Goal: Task Accomplishment & Management: Use online tool/utility

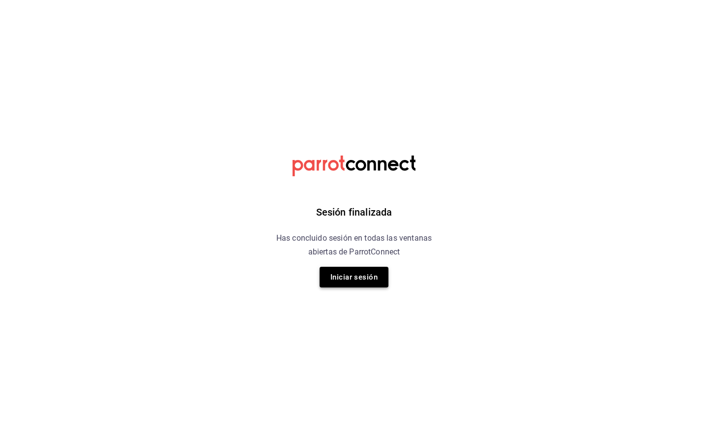
click at [345, 283] on button "Iniciar sesión" at bounding box center [354, 276] width 69 height 21
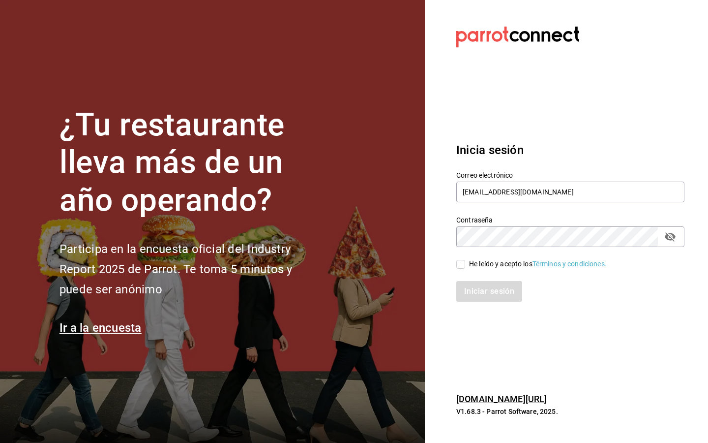
click at [483, 264] on div "He leído y acepto los Términos y condiciones." at bounding box center [538, 264] width 138 height 10
click at [465, 264] on input "He leído y acepto los Términos y condiciones." at bounding box center [460, 264] width 9 height 9
checkbox input "true"
click at [473, 284] on button "Iniciar sesión" at bounding box center [489, 291] width 67 height 21
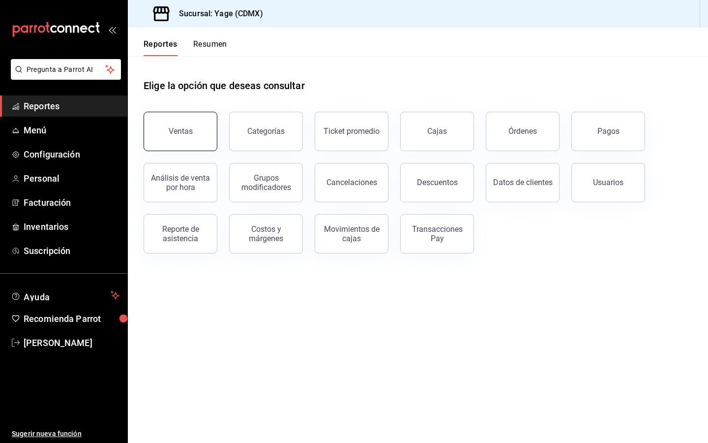
click at [203, 137] on button "Ventas" at bounding box center [181, 131] width 74 height 39
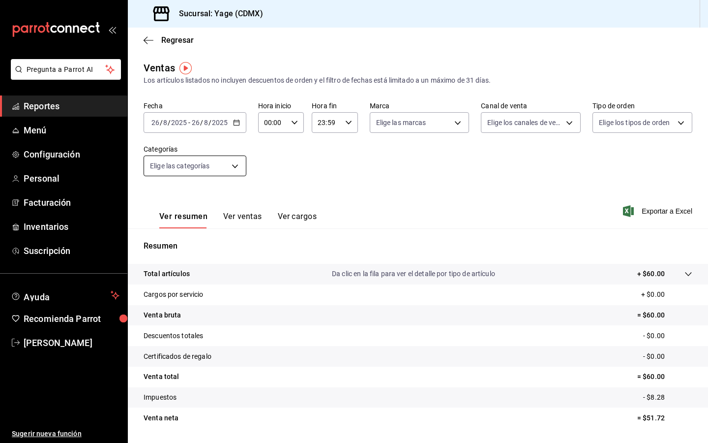
click at [237, 161] on body "Pregunta a Parrot AI Reportes Menú Configuración Personal Facturación Inventari…" at bounding box center [354, 221] width 708 height 443
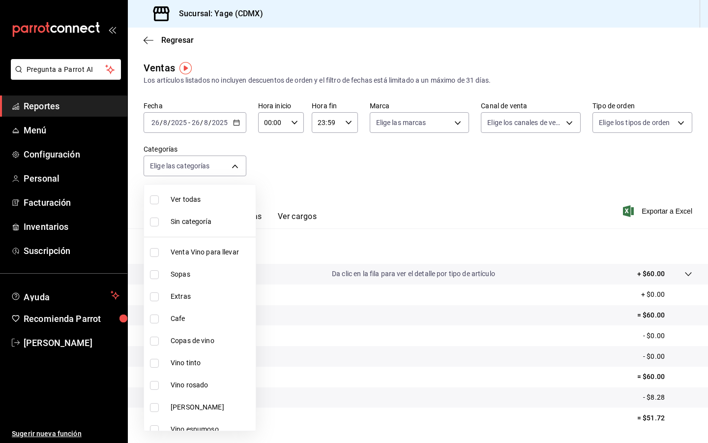
scroll to position [297, 0]
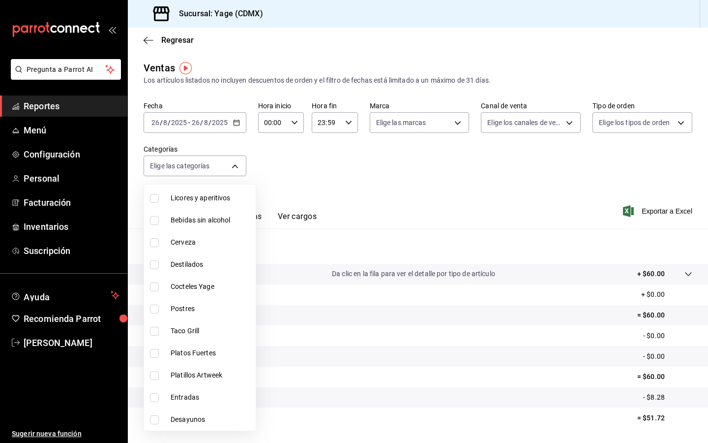
click at [154, 267] on input "checkbox" at bounding box center [154, 264] width 9 height 9
checkbox input "true"
type input "c09c41a7-0348-42da-952e-a692158e0546"
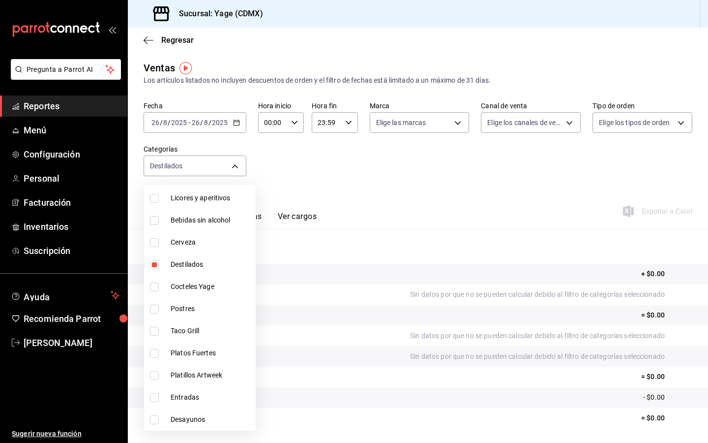
click at [315, 153] on div at bounding box center [354, 221] width 708 height 443
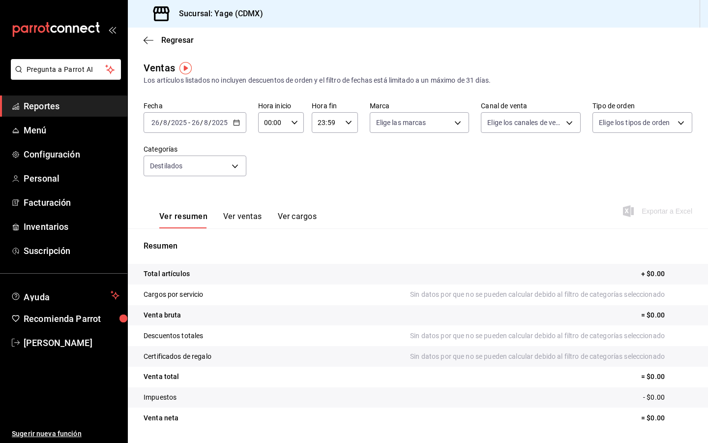
click at [345, 127] on div "23:59 Hora fin" at bounding box center [335, 122] width 46 height 21
click at [334, 122] on div at bounding box center [354, 221] width 708 height 443
click at [323, 123] on input "23:59" at bounding box center [326, 123] width 29 height 20
click at [326, 123] on div at bounding box center [354, 221] width 708 height 443
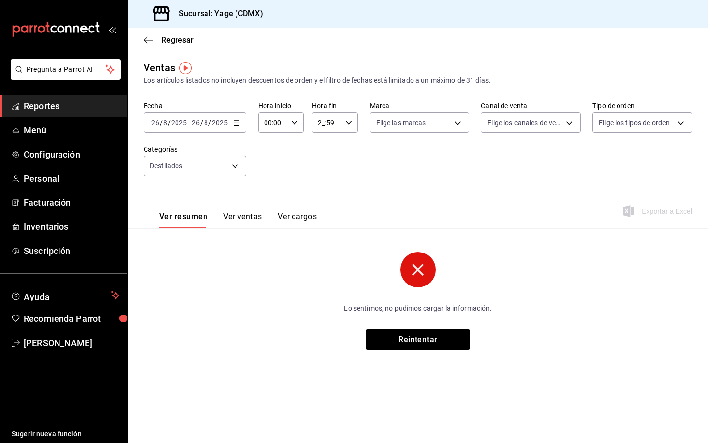
click at [323, 124] on input "2_:59" at bounding box center [326, 123] width 29 height 20
click at [324, 146] on span "00" at bounding box center [322, 148] width 7 height 8
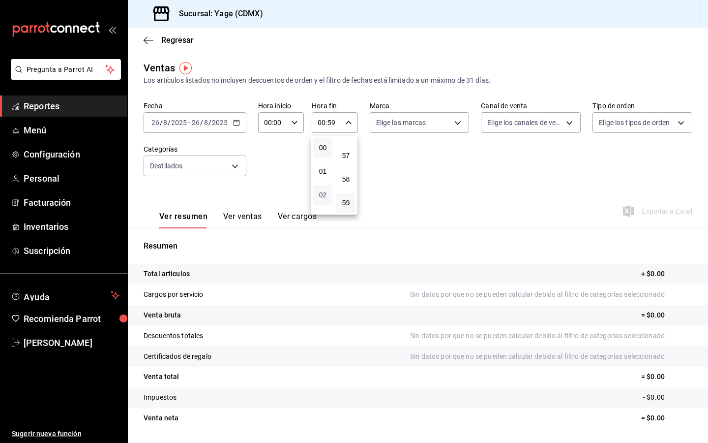
click at [321, 191] on span "02" at bounding box center [322, 195] width 7 height 8
type input "02:59"
click at [402, 188] on div at bounding box center [354, 221] width 708 height 443
click at [239, 123] on icon "button" at bounding box center [236, 122] width 7 height 7
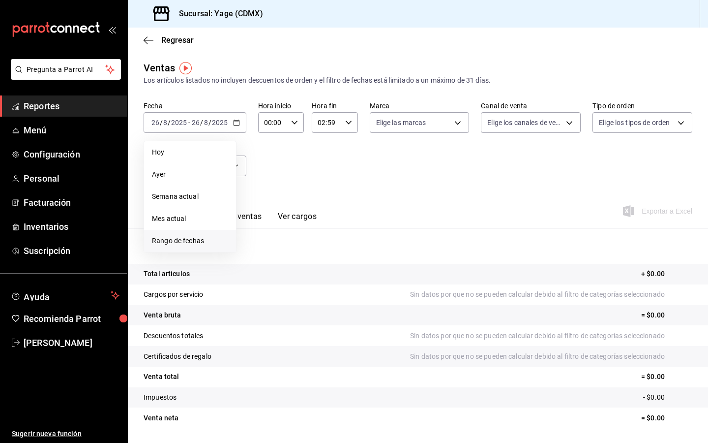
click at [187, 245] on span "Rango de fechas" at bounding box center [190, 241] width 76 height 10
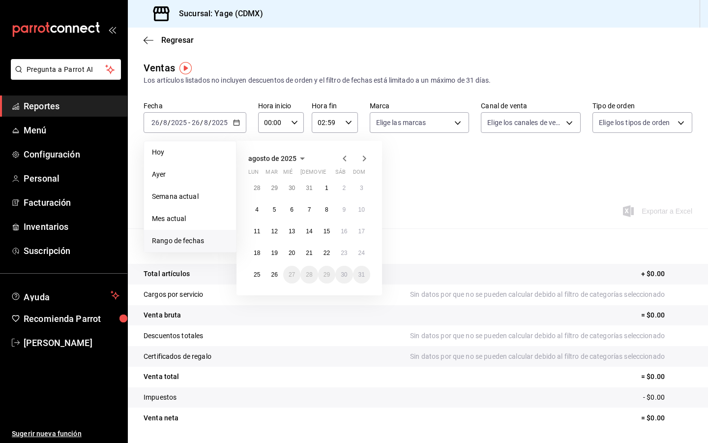
click at [344, 153] on icon "button" at bounding box center [345, 158] width 12 height 12
click at [359, 188] on button "1" at bounding box center [361, 188] width 17 height 18
click at [362, 154] on icon "button" at bounding box center [364, 158] width 12 height 12
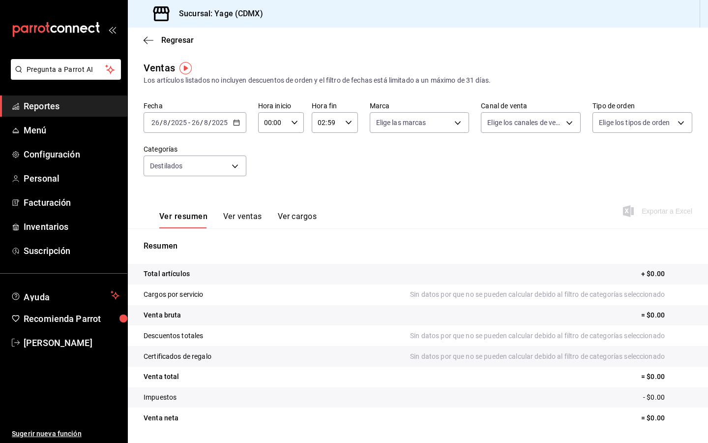
click at [477, 230] on div "Resumen Total artículos + $0.00 Cargos por servicio Sin datos por que no se pue…" at bounding box center [418, 333] width 580 height 211
click at [237, 121] on \(Stroke\) "button" at bounding box center [236, 121] width 5 height 0
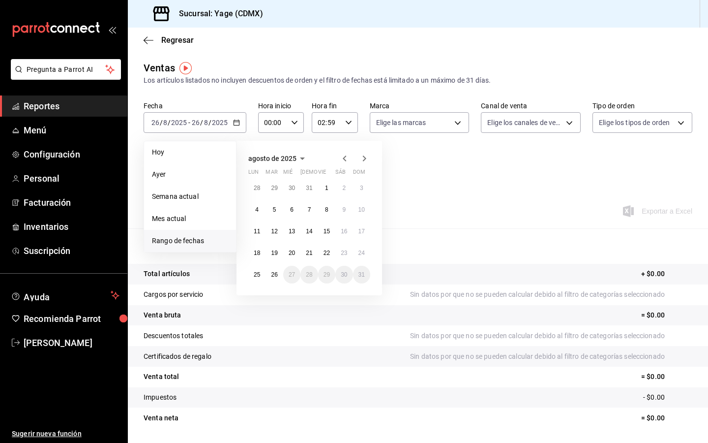
click at [190, 239] on span "Rango de fechas" at bounding box center [190, 241] width 76 height 10
click at [300, 158] on icon "button" at bounding box center [302, 158] width 12 height 12
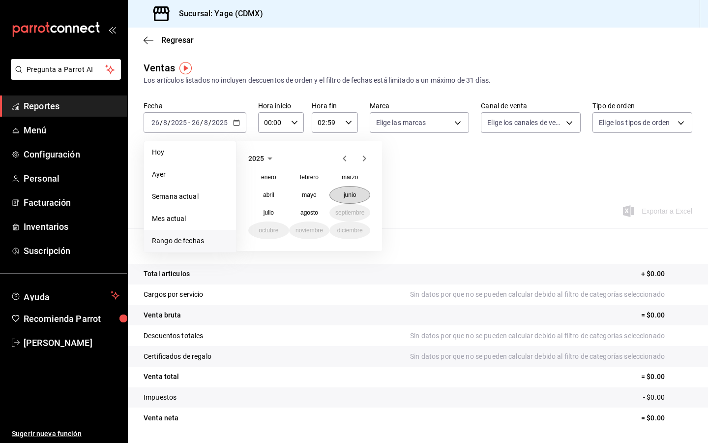
click at [351, 196] on abbr "junio" at bounding box center [350, 194] width 12 height 7
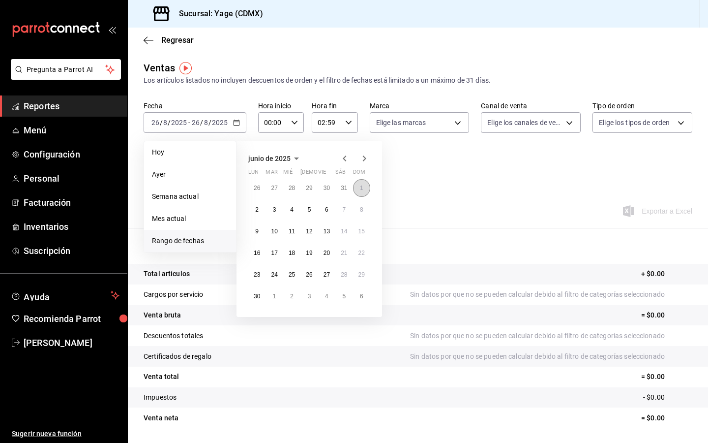
click at [360, 190] on abbr "1" at bounding box center [361, 187] width 3 height 7
click at [364, 158] on icon "button" at bounding box center [364, 158] width 12 height 12
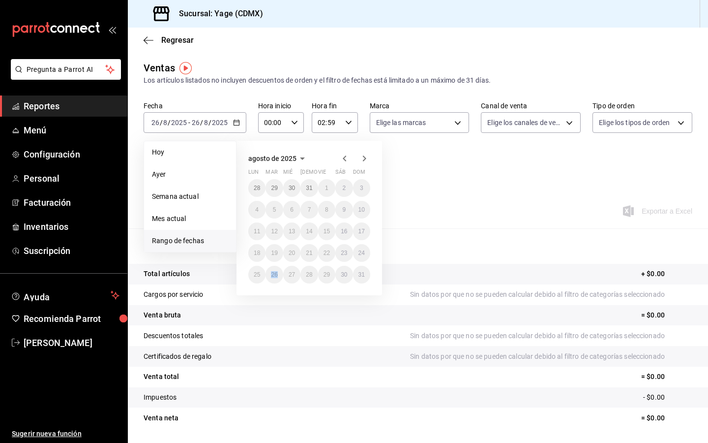
click at [302, 157] on icon "button" at bounding box center [302, 158] width 5 height 2
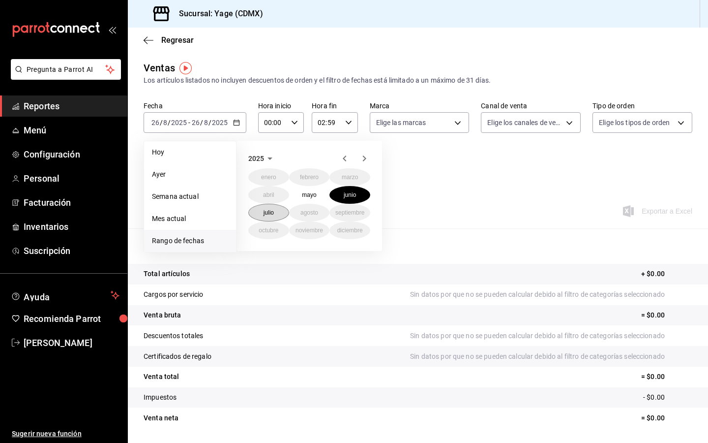
click at [258, 213] on button "julio" at bounding box center [268, 213] width 41 height 18
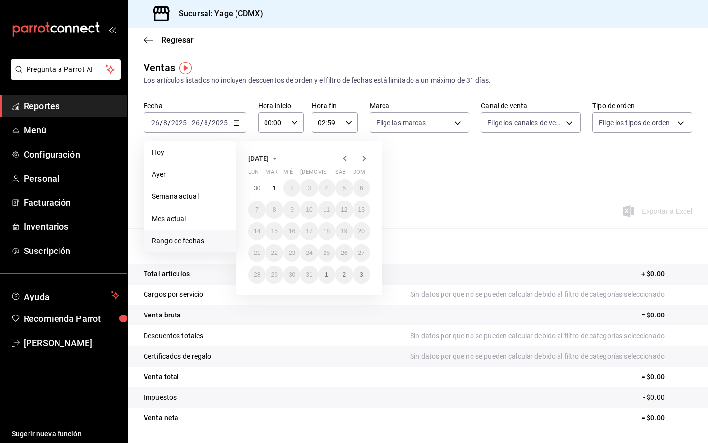
click at [281, 153] on button "julio de 2025" at bounding box center [264, 158] width 32 height 12
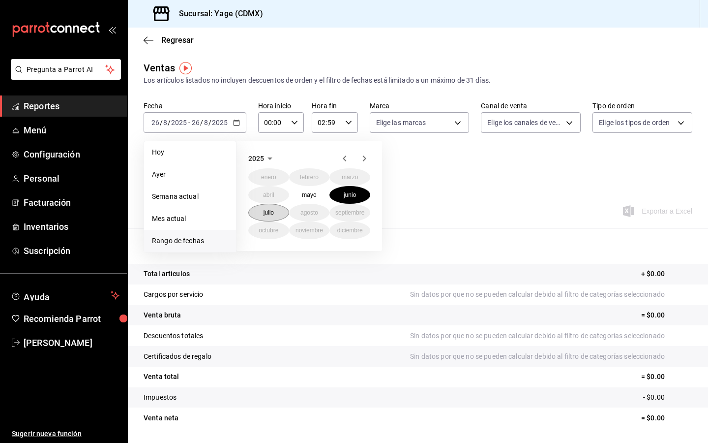
click at [262, 215] on button "julio" at bounding box center [268, 213] width 41 height 18
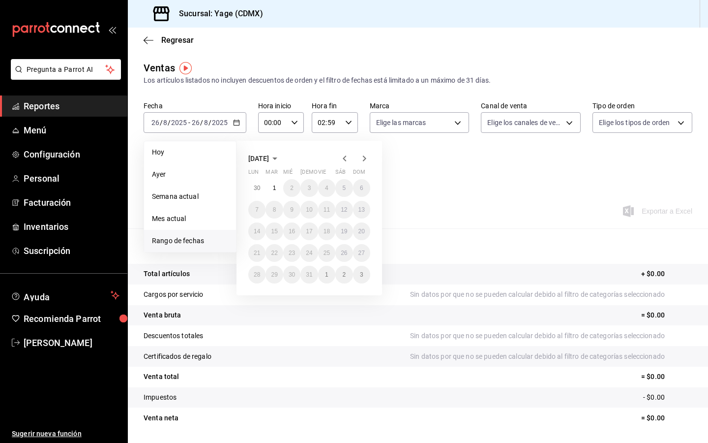
click at [422, 173] on div "Fecha 2025-08-26 26 / 8 / 2025 - 2025-08-26 26 / 8 / 2025 Hoy Ayer Semana actua…" at bounding box center [418, 144] width 549 height 87
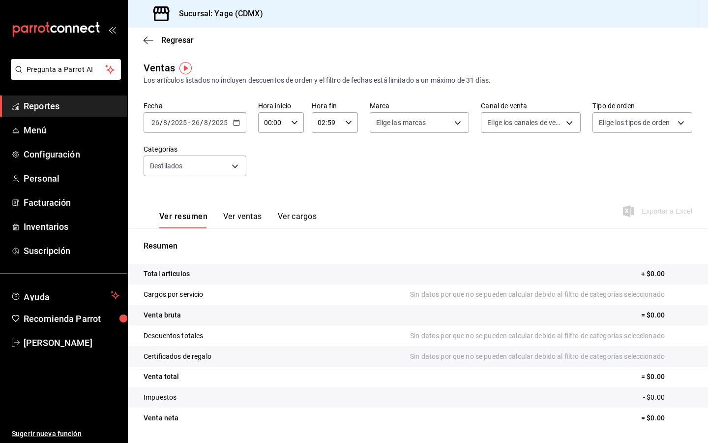
click at [235, 122] on icon "button" at bounding box center [236, 122] width 7 height 7
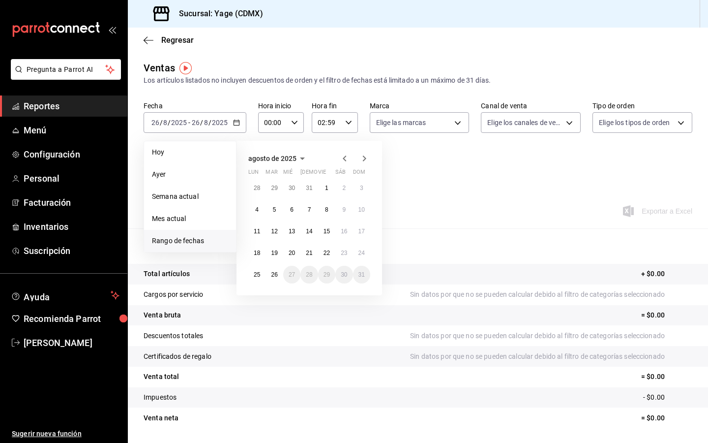
click at [340, 158] on icon "button" at bounding box center [345, 158] width 12 height 12
click at [187, 222] on span "Mes actual" at bounding box center [190, 218] width 76 height 10
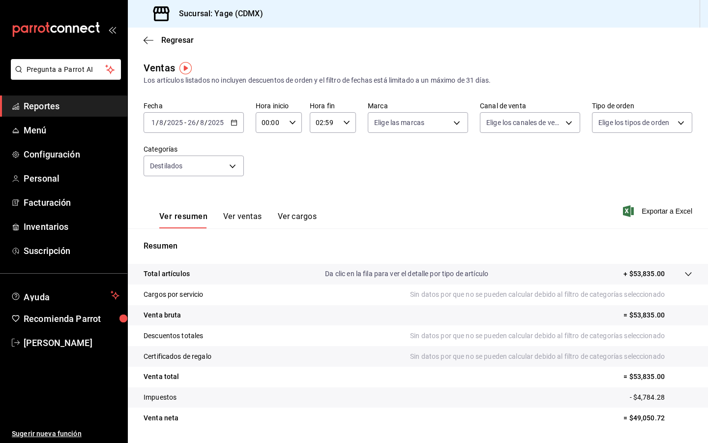
click at [235, 123] on icon "button" at bounding box center [234, 122] width 7 height 7
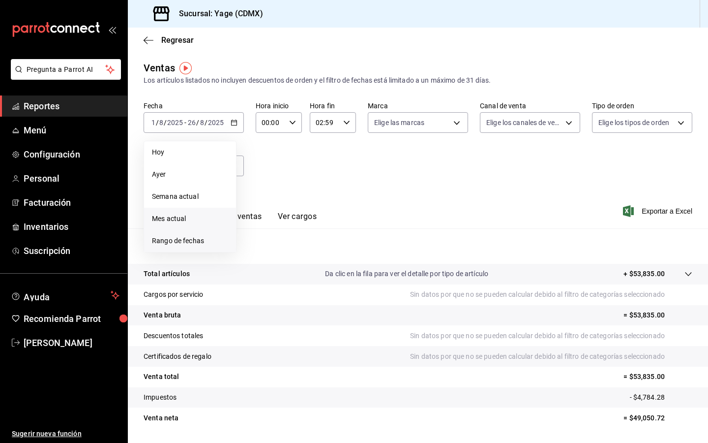
click at [198, 240] on span "Rango de fechas" at bounding box center [190, 241] width 76 height 10
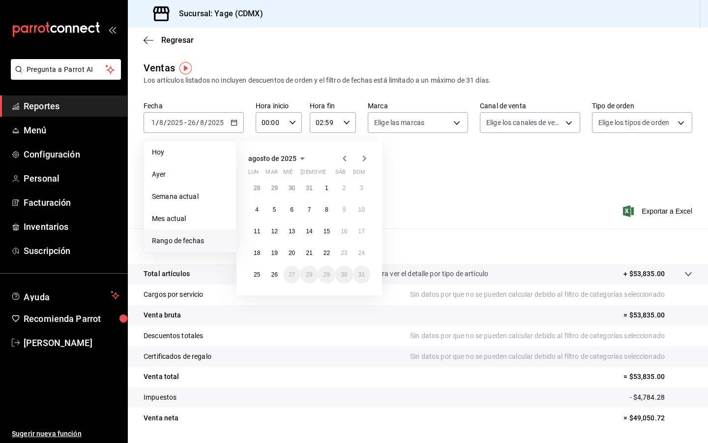
click at [455, 193] on div "Ver resumen Ver ventas Ver cargos Exportar a Excel" at bounding box center [418, 208] width 580 height 40
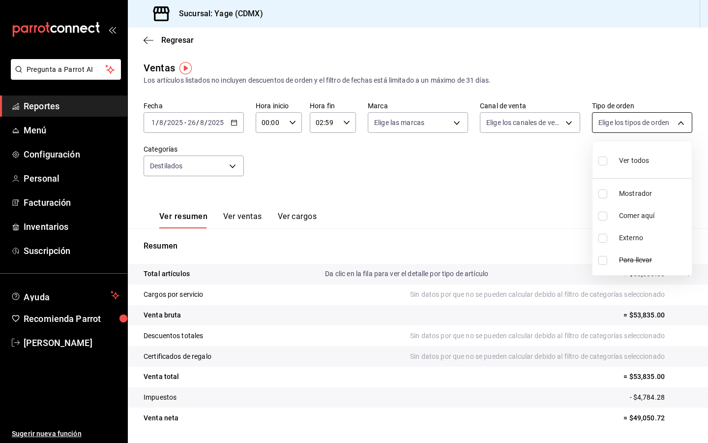
click at [655, 129] on body "Pregunta a Parrot AI Reportes Menú Configuración Personal Facturación Inventari…" at bounding box center [354, 221] width 708 height 443
click at [612, 171] on li "Ver todos" at bounding box center [641, 159] width 99 height 29
type input "53586ef8-f182-4e7f-a90e-874f5949f15d,b193c13d-30e8-40e5-a57d-8dde56837216,EXTER…"
checkbox input "true"
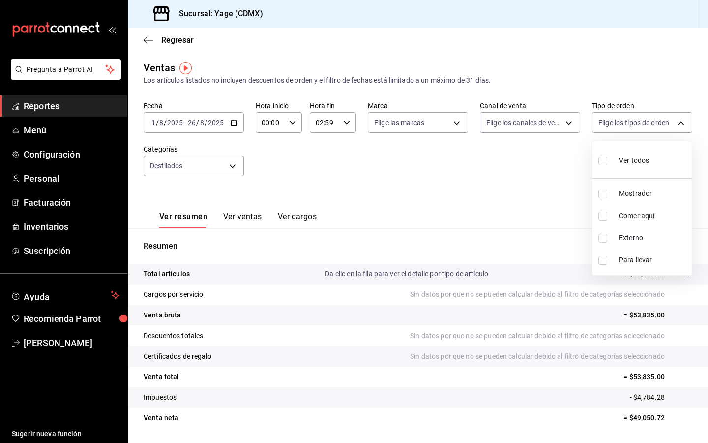
checkbox input "true"
click at [561, 123] on div at bounding box center [354, 221] width 708 height 443
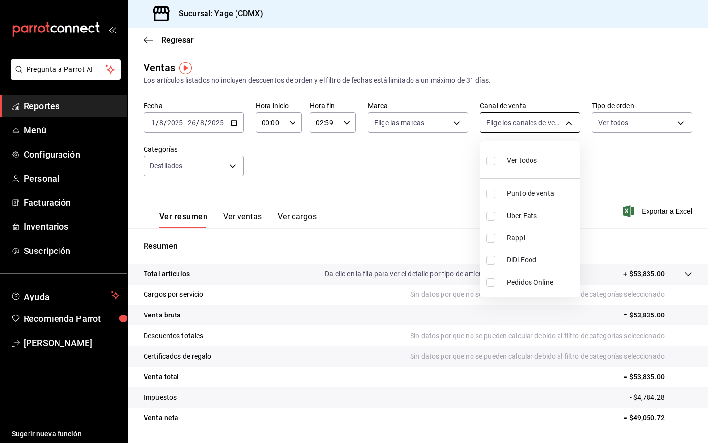
click at [565, 121] on body "Pregunta a Parrot AI Reportes Menú Configuración Personal Facturación Inventari…" at bounding box center [354, 221] width 708 height 443
click at [499, 189] on li "Punto de venta" at bounding box center [529, 193] width 99 height 22
type input "PARROT"
checkbox input "true"
click at [452, 123] on div at bounding box center [354, 221] width 708 height 443
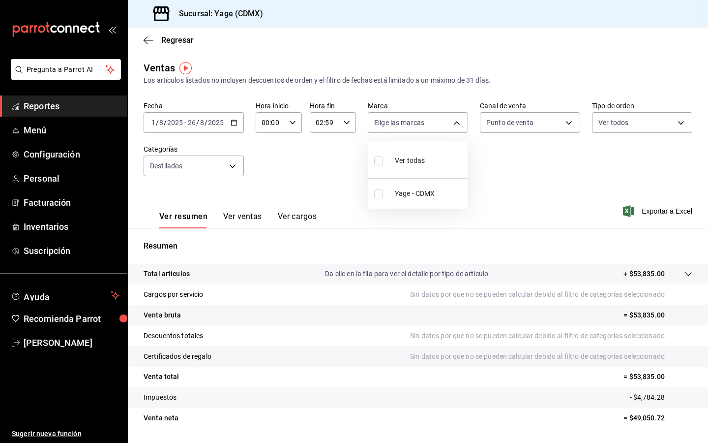
click at [452, 123] on body "Pregunta a Parrot AI Reportes Menú Configuración Personal Facturación Inventari…" at bounding box center [354, 221] width 708 height 443
click at [402, 195] on span "Yage - CDMX" at bounding box center [429, 193] width 69 height 10
type input "06cb0a64-8285-4c72-99c3-503af89b09b3"
checkbox input "true"
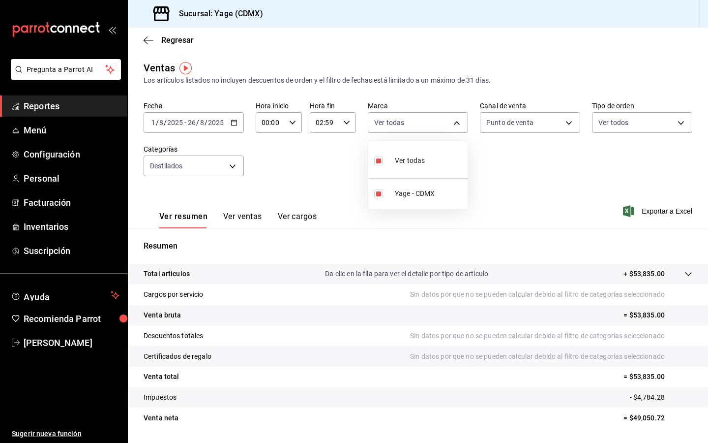
click at [570, 186] on div at bounding box center [354, 221] width 708 height 443
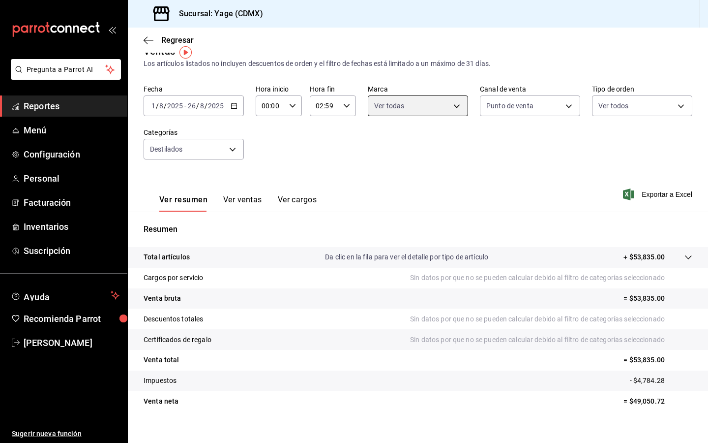
scroll to position [12, 0]
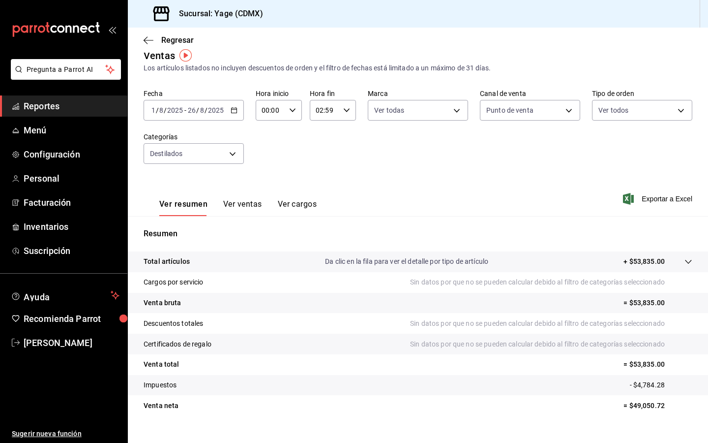
click at [253, 202] on button "Ver ventas" at bounding box center [242, 207] width 39 height 17
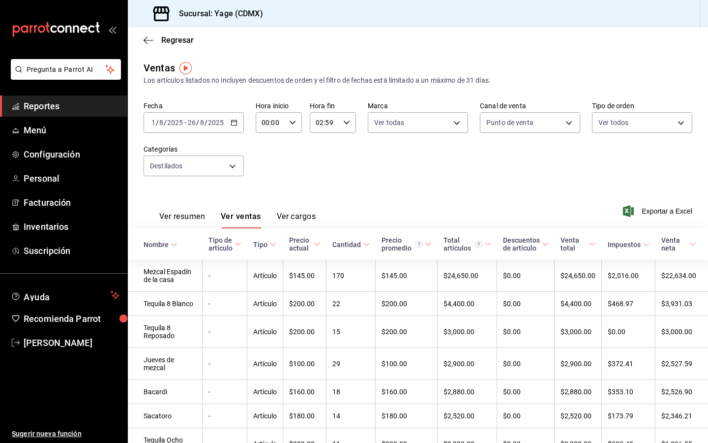
click at [257, 242] on span "Tipo" at bounding box center [264, 244] width 23 height 8
click at [169, 243] on span "Nombre" at bounding box center [161, 244] width 34 height 8
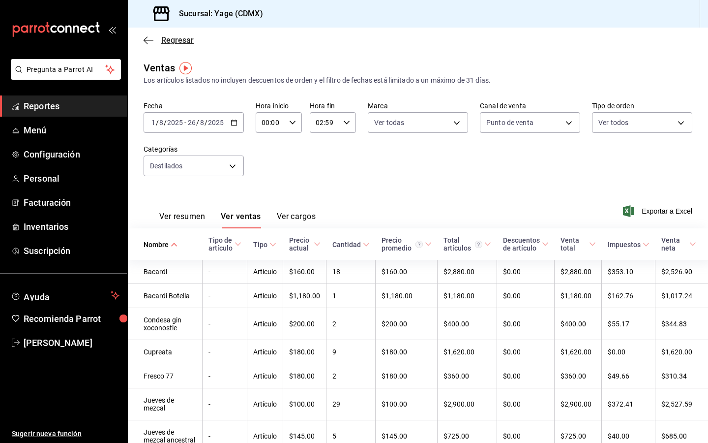
click at [148, 38] on icon "button" at bounding box center [149, 40] width 10 height 9
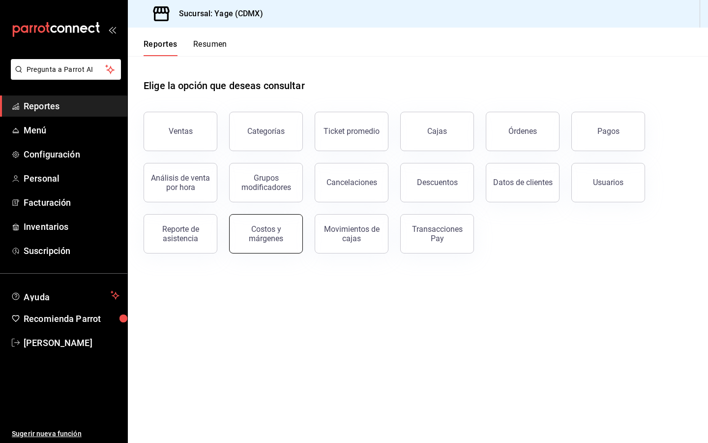
click at [262, 232] on div "Costos y márgenes" at bounding box center [266, 233] width 61 height 19
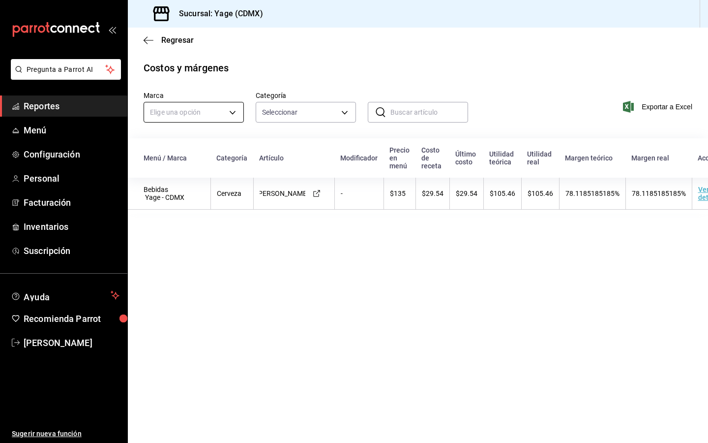
click at [203, 106] on body "Pregunta a Parrot AI Reportes Menú Configuración Personal Facturación Inventari…" at bounding box center [354, 221] width 708 height 443
click at [181, 159] on li "Yage - CDMX" at bounding box center [193, 159] width 99 height 16
type input "06cb0a64-8285-4c72-99c3-503af89b09b3"
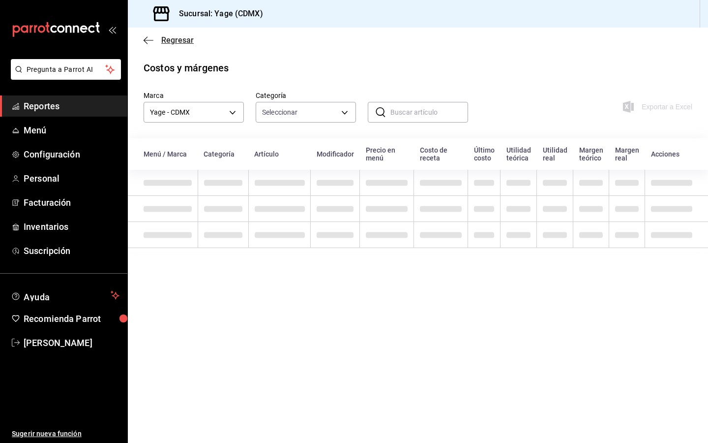
click at [146, 36] on icon "button" at bounding box center [149, 40] width 10 height 9
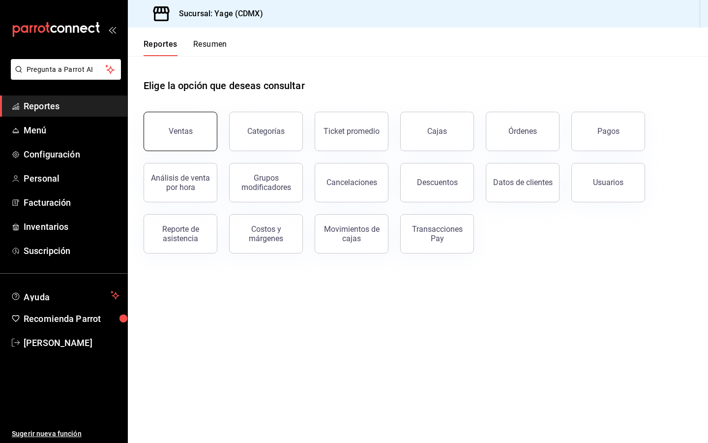
click at [167, 135] on button "Ventas" at bounding box center [181, 131] width 74 height 39
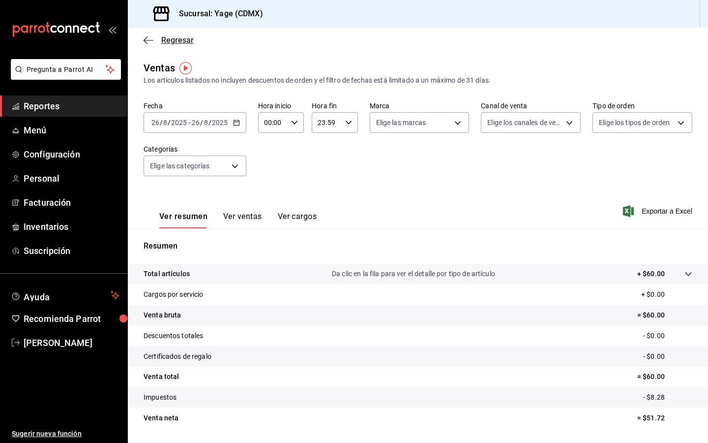
click at [145, 39] on icon "button" at bounding box center [149, 40] width 10 height 9
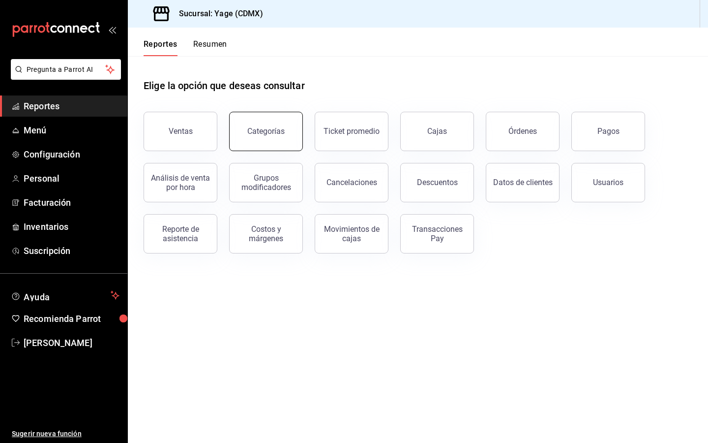
click at [261, 118] on button "Categorías" at bounding box center [266, 131] width 74 height 39
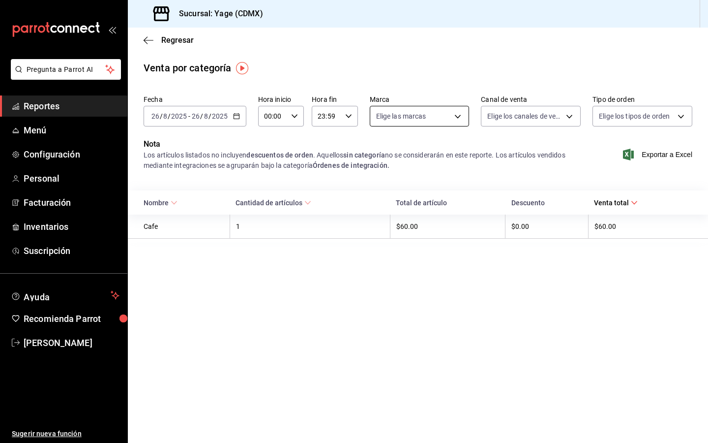
click at [460, 117] on body "Pregunta a Parrot AI Reportes Menú Configuración Personal Facturación Inventari…" at bounding box center [354, 221] width 708 height 443
click at [389, 189] on li "Yage - CDMX" at bounding box center [419, 187] width 99 height 22
type input "06cb0a64-8285-4c72-99c3-503af89b09b3"
checkbox input "true"
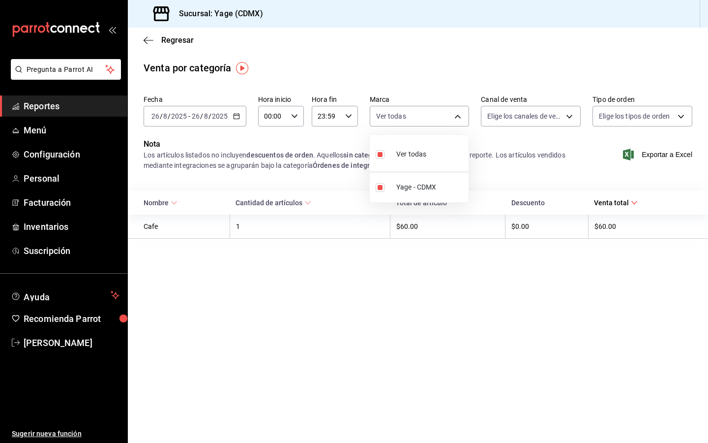
click at [457, 118] on div at bounding box center [354, 221] width 708 height 443
click at [538, 116] on body "Pregunta a Parrot AI Reportes Menú Configuración Personal Facturación Inventari…" at bounding box center [354, 221] width 708 height 443
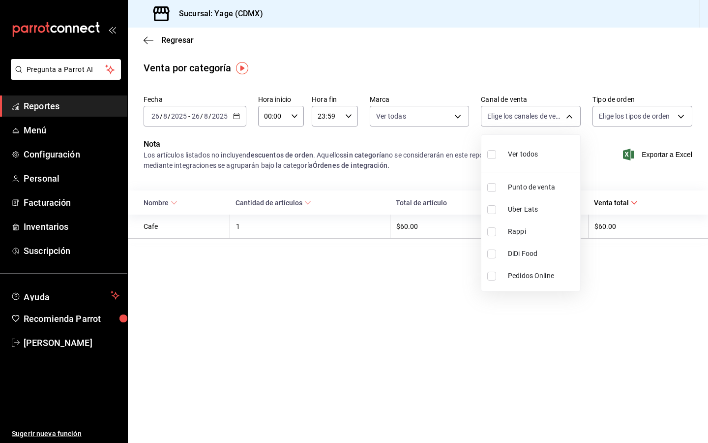
click at [531, 185] on span "Punto de venta" at bounding box center [542, 187] width 68 height 10
type input "PARROT"
checkbox input "true"
click at [628, 114] on div at bounding box center [354, 221] width 708 height 443
click at [628, 114] on body "Pregunta a Parrot AI Reportes Menú Configuración Personal Facturación Inventari…" at bounding box center [354, 221] width 708 height 443
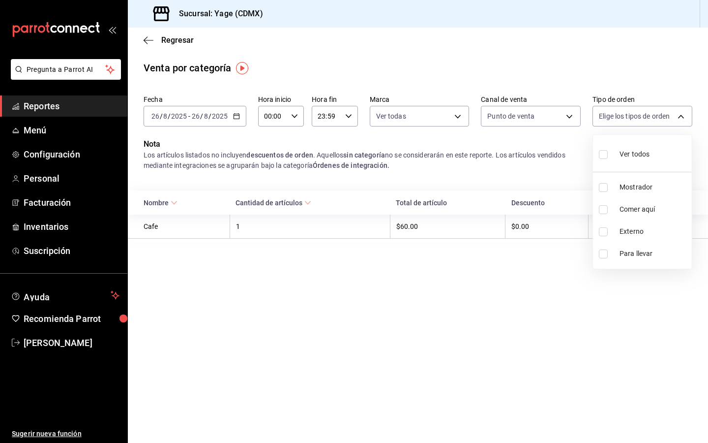
click at [148, 36] on div at bounding box center [354, 221] width 708 height 443
click at [147, 39] on icon "button" at bounding box center [149, 40] width 10 height 9
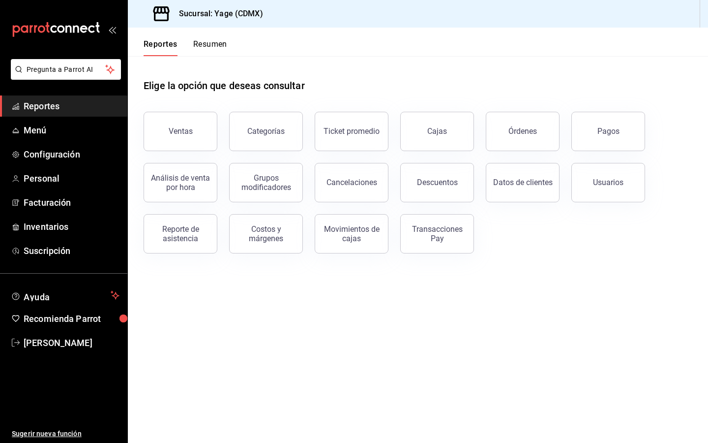
click at [200, 37] on div "Reportes Resumen" at bounding box center [177, 42] width 99 height 29
click at [200, 44] on button "Resumen" at bounding box center [210, 47] width 34 height 17
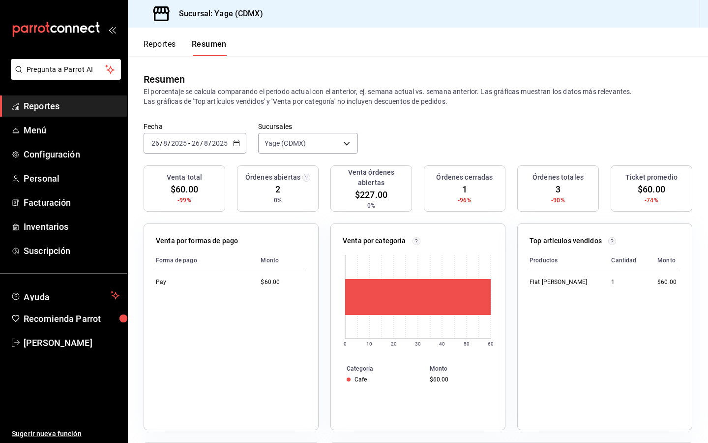
click at [159, 54] on button "Reportes" at bounding box center [160, 47] width 32 height 17
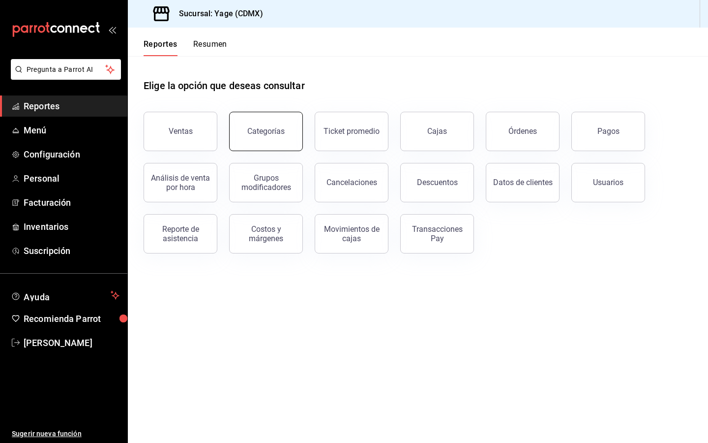
click at [261, 127] on div "Categorías" at bounding box center [265, 130] width 37 height 9
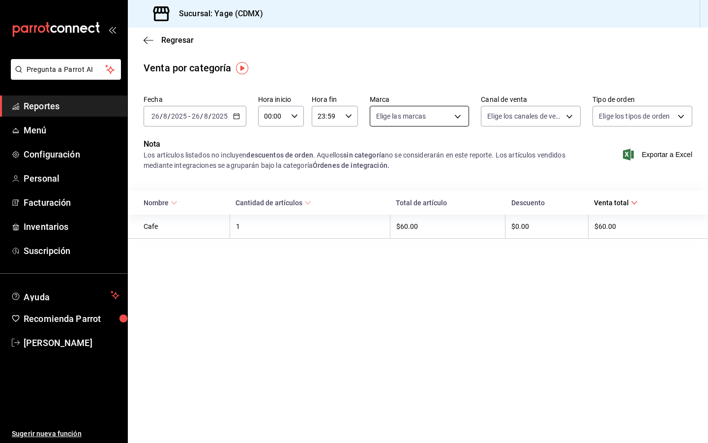
click at [448, 113] on body "Pregunta a Parrot AI Reportes Menú Configuración Personal Facturación Inventari…" at bounding box center [354, 221] width 708 height 443
click at [425, 154] on span "Ver todas" at bounding box center [411, 154] width 30 height 10
type input "06cb0a64-8285-4c72-99c3-503af89b09b3"
checkbox input "true"
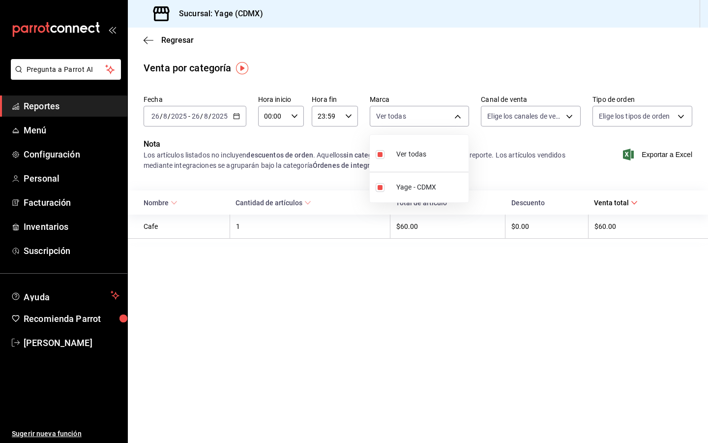
click at [543, 113] on div at bounding box center [354, 221] width 708 height 443
click at [543, 113] on body "Pregunta a Parrot AI Reportes Menú Configuración Personal Facturación Inventari…" at bounding box center [354, 221] width 708 height 443
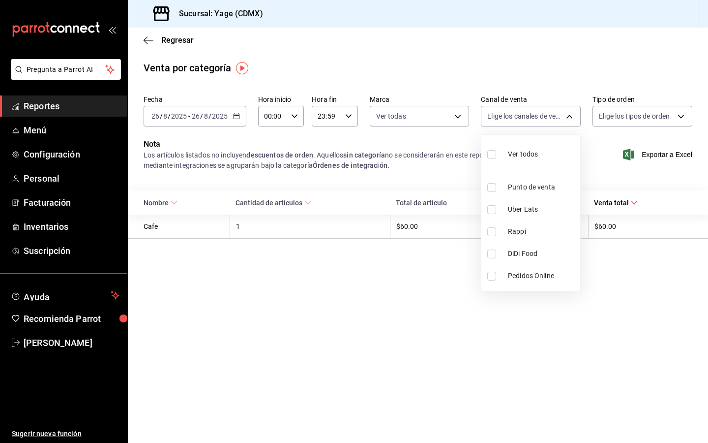
click at [513, 153] on span "Ver todos" at bounding box center [523, 154] width 30 height 10
type input "PARROT,UBER_EATS,RAPPI,DIDI_FOOD,ONLINE"
checkbox input "true"
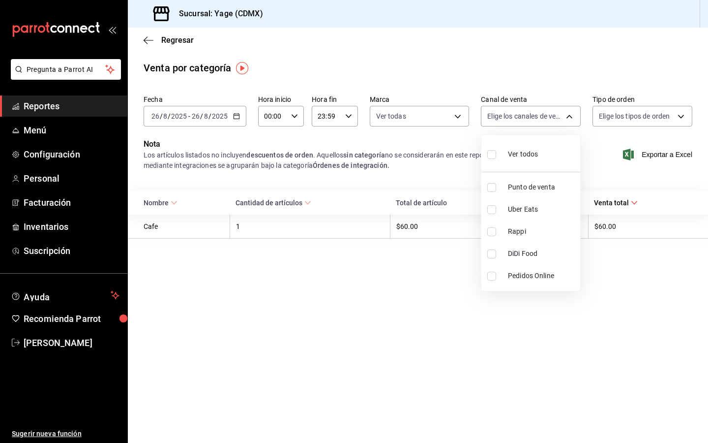
checkbox input "true"
click at [660, 119] on div at bounding box center [354, 221] width 708 height 443
click at [660, 119] on div "Ver todos Punto de venta Uber Eats Rappi DiDi Food Pedidos Online" at bounding box center [354, 221] width 708 height 443
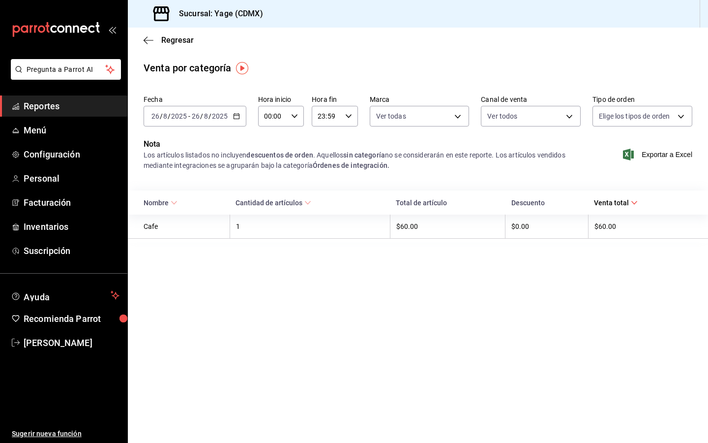
click at [660, 119] on body "Pregunta a Parrot AI Reportes Menú Configuración Personal Facturación Inventari…" at bounding box center [354, 221] width 708 height 443
click at [631, 152] on span "Ver todos" at bounding box center [635, 154] width 30 height 10
type input "53586ef8-f182-4e7f-a90e-874f5949f15d,b193c13d-30e8-40e5-a57d-8dde56837216,EXTER…"
checkbox input "true"
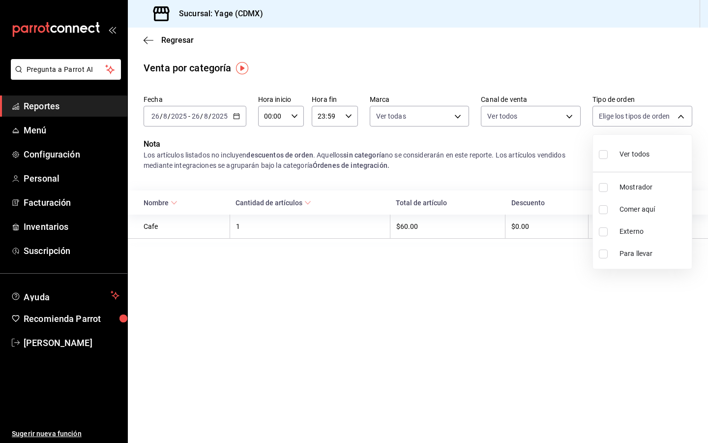
checkbox input "true"
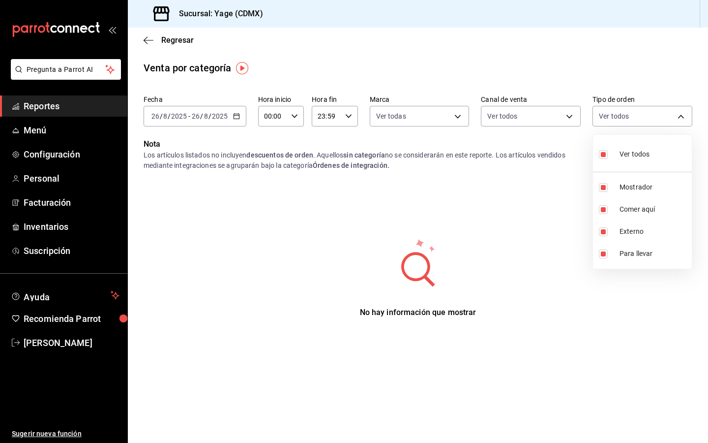
click at [361, 221] on div at bounding box center [354, 221] width 708 height 443
click at [144, 41] on icon "button" at bounding box center [149, 40] width 10 height 9
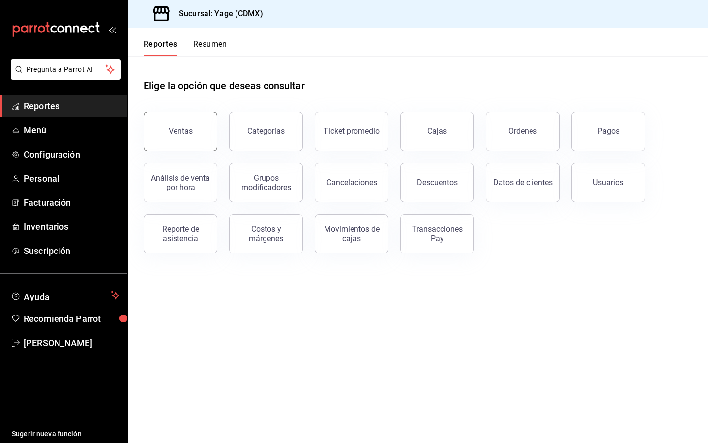
click at [166, 123] on button "Ventas" at bounding box center [181, 131] width 74 height 39
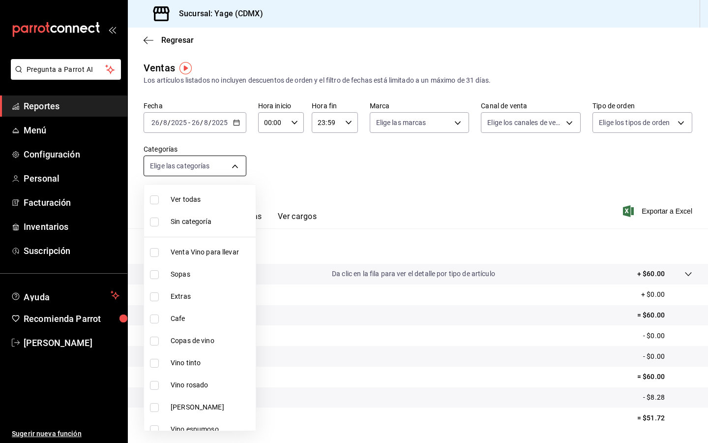
click at [235, 157] on body "Pregunta a Parrot AI Reportes Menú Configuración Personal Facturación Inventari…" at bounding box center [354, 221] width 708 height 443
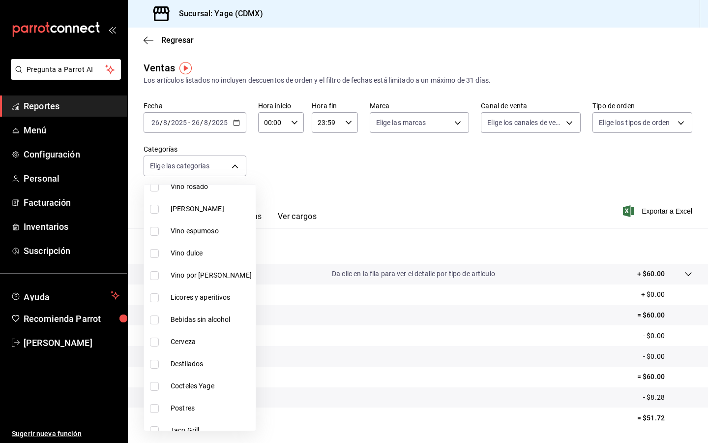
scroll to position [212, 0]
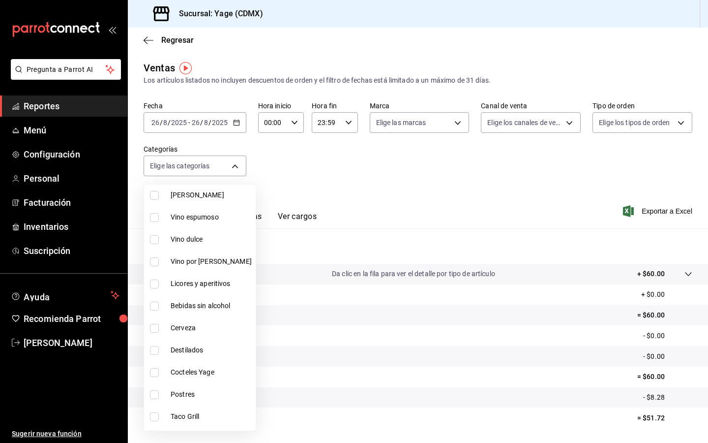
click at [181, 345] on span "Destilados" at bounding box center [211, 350] width 81 height 10
type input "c09c41a7-0348-42da-952e-a692158e0546"
checkbox input "true"
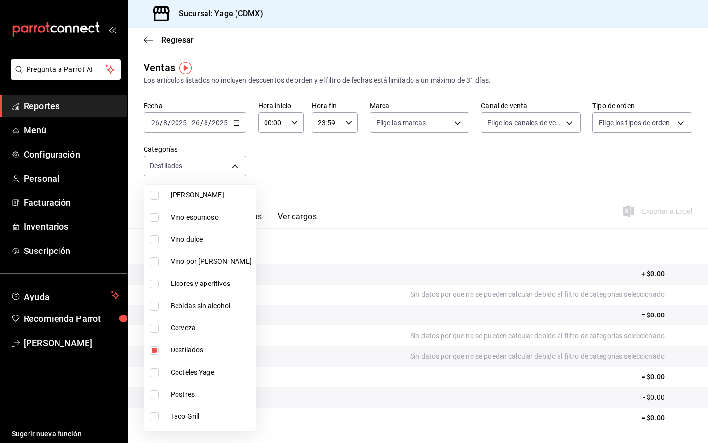
click at [208, 117] on div at bounding box center [354, 221] width 708 height 443
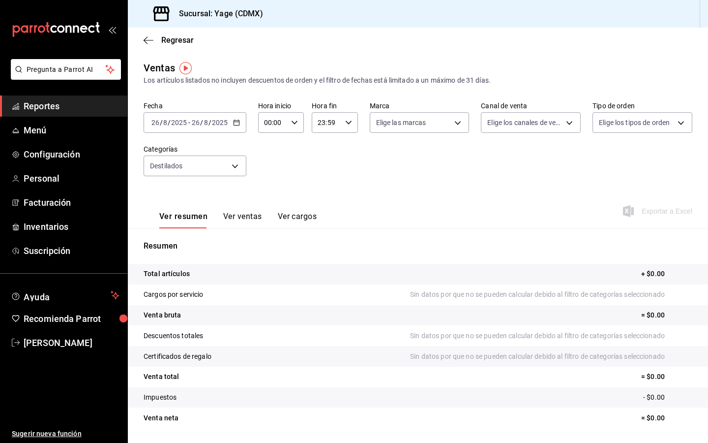
click at [237, 126] on div "2025-08-26 26 / 8 / 2025 - 2025-08-26 26 / 8 / 2025" at bounding box center [195, 122] width 103 height 21
click at [192, 241] on span "Rango de fechas" at bounding box center [190, 241] width 76 height 10
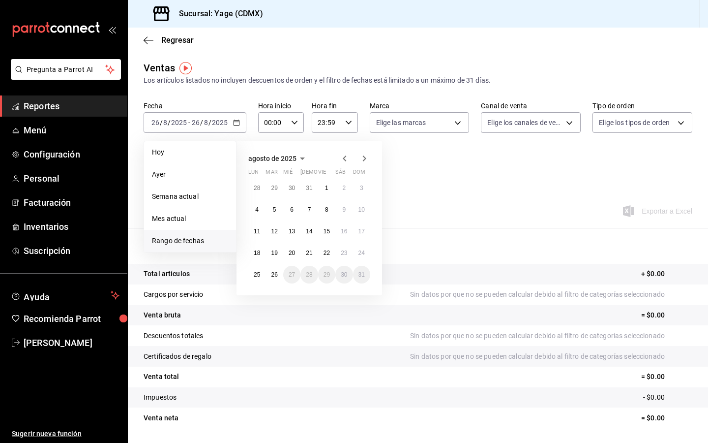
click at [341, 158] on icon "button" at bounding box center [345, 158] width 12 height 12
click at [345, 159] on icon "button" at bounding box center [345, 158] width 12 height 12
click at [259, 208] on button "2" at bounding box center [256, 210] width 17 height 18
click at [363, 160] on icon "button" at bounding box center [364, 158] width 3 height 6
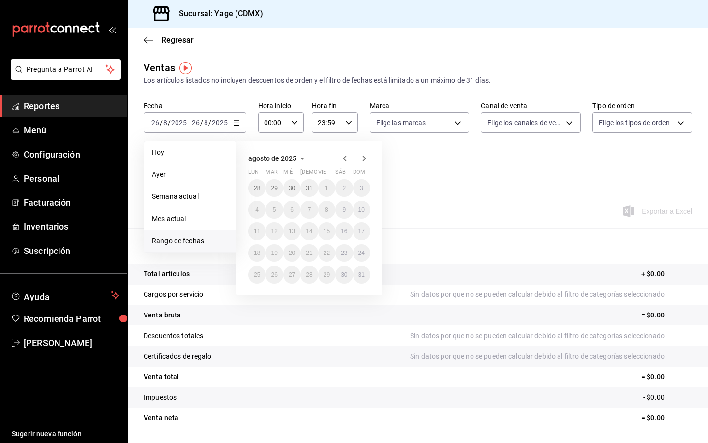
click at [343, 159] on icon "button" at bounding box center [345, 158] width 12 height 12
click at [362, 159] on icon "button" at bounding box center [364, 158] width 12 height 12
click at [346, 161] on icon "button" at bounding box center [344, 158] width 3 height 6
click at [254, 296] on abbr "30" at bounding box center [257, 296] width 6 height 7
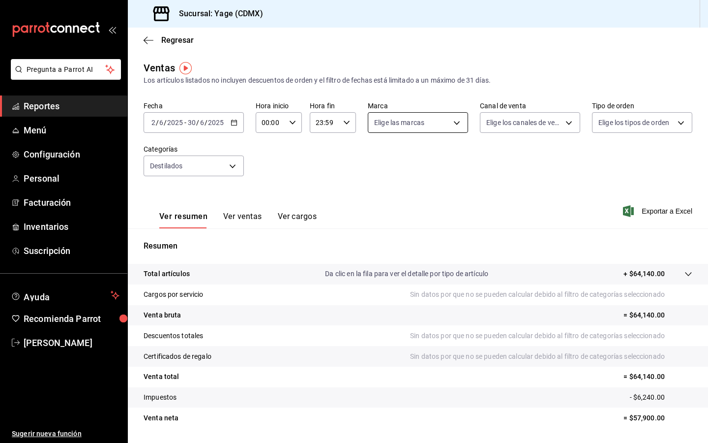
click at [412, 120] on body "Pregunta a Parrot AI Reportes Menú Configuración Personal Facturación Inventari…" at bounding box center [354, 221] width 708 height 443
click at [397, 158] on span "Ver todas" at bounding box center [410, 160] width 30 height 10
type input "06cb0a64-8285-4c72-99c3-503af89b09b3"
checkbox input "true"
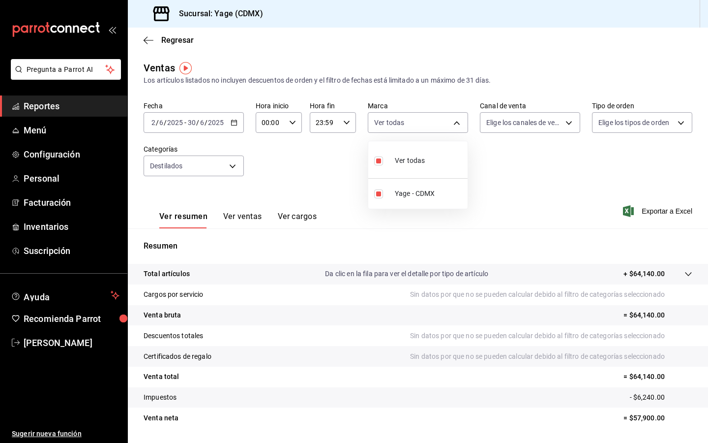
click at [540, 120] on div at bounding box center [354, 221] width 708 height 443
click at [540, 120] on body "Pregunta a Parrot AI Reportes Menú Configuración Personal Facturación Inventari…" at bounding box center [354, 221] width 708 height 443
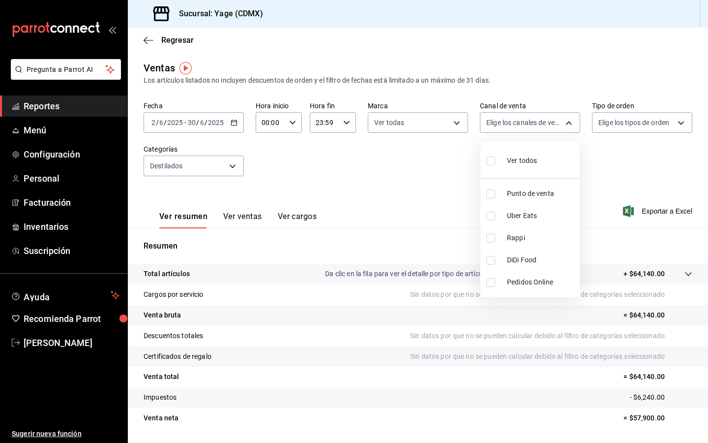
click at [511, 157] on span "Ver todos" at bounding box center [522, 160] width 30 height 10
type input "PARROT,UBER_EATS,RAPPI,DIDI_FOOD,ONLINE"
checkbox input "true"
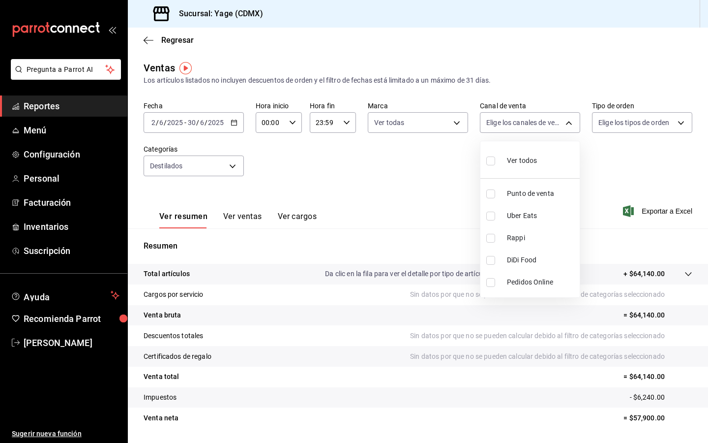
checkbox input "true"
click at [669, 118] on div at bounding box center [354, 221] width 708 height 443
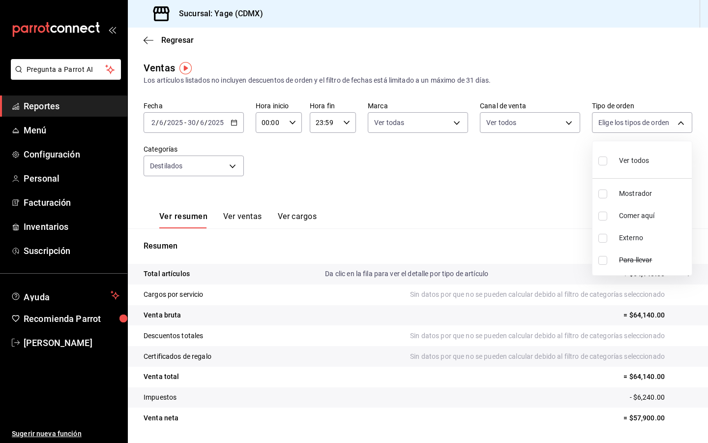
click at [669, 118] on body "Pregunta a Parrot AI Reportes Menú Configuración Personal Facturación Inventari…" at bounding box center [354, 221] width 708 height 443
click at [630, 159] on span "Ver todos" at bounding box center [634, 160] width 30 height 10
type input "53586ef8-f182-4e7f-a90e-874f5949f15d,b193c13d-30e8-40e5-a57d-8dde56837216,EXTER…"
checkbox input "true"
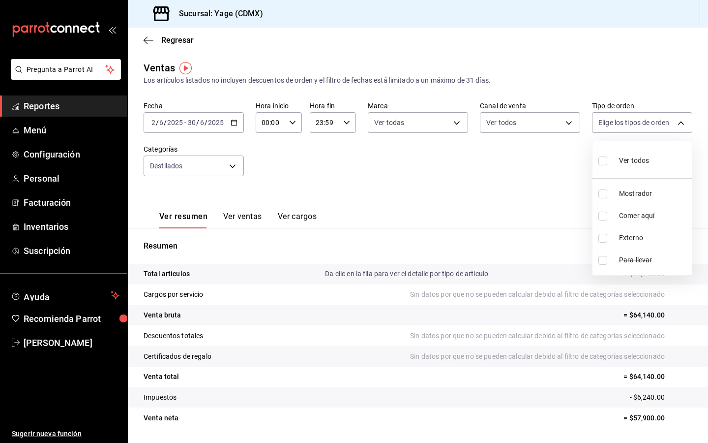
checkbox input "true"
click at [330, 180] on div at bounding box center [354, 221] width 708 height 443
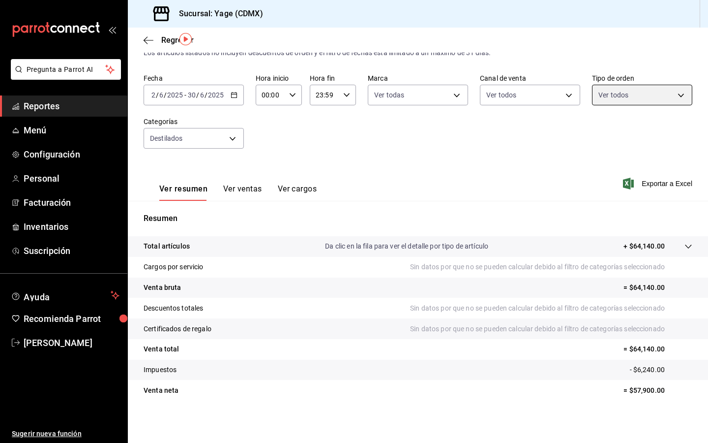
scroll to position [29, 0]
click at [238, 190] on button "Ver ventas" at bounding box center [242, 191] width 39 height 17
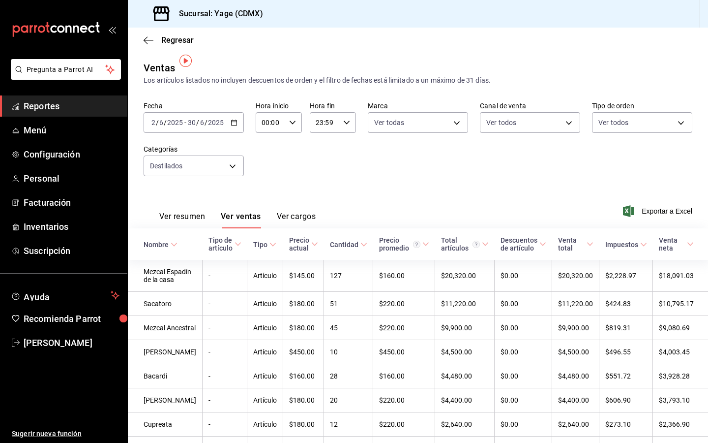
scroll to position [12, 0]
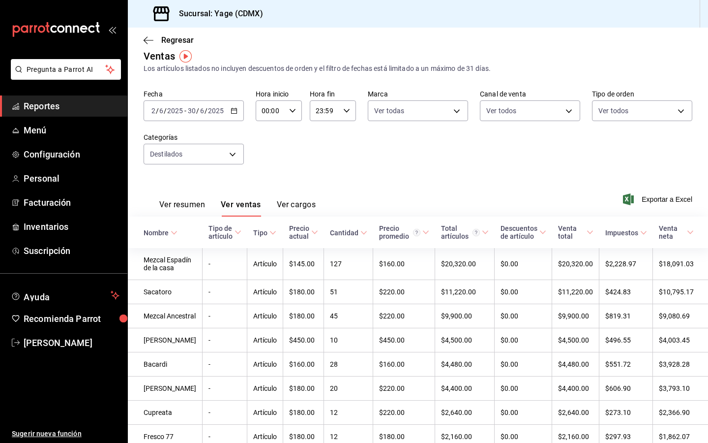
click at [168, 231] on span "Nombre" at bounding box center [161, 233] width 34 height 8
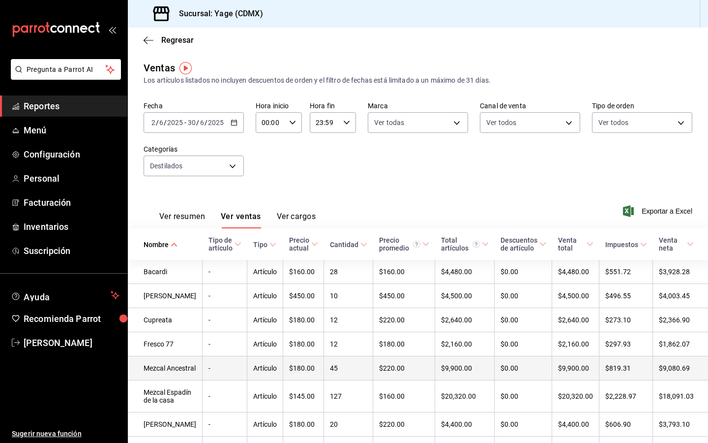
scroll to position [10, 0]
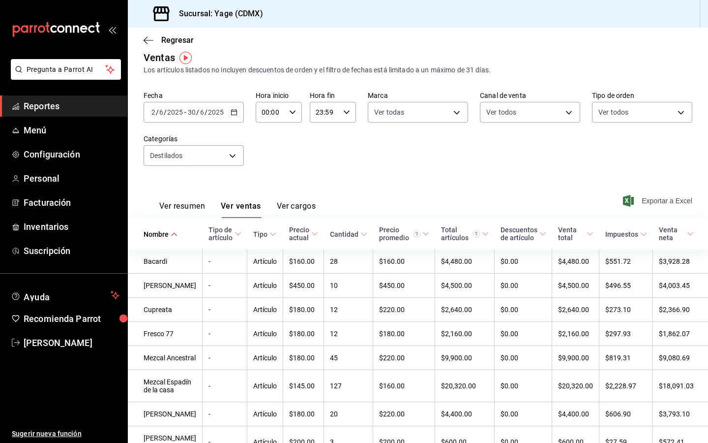
click at [671, 198] on span "Exportar a Excel" at bounding box center [658, 201] width 67 height 12
click at [236, 114] on icon "button" at bounding box center [234, 112] width 7 height 7
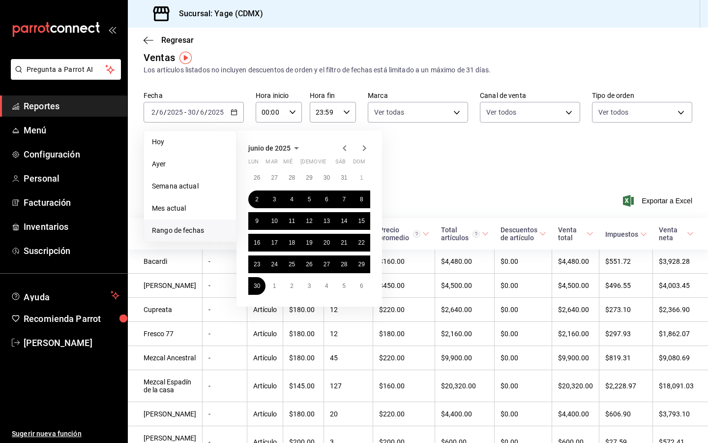
click at [363, 149] on icon "button" at bounding box center [364, 148] width 12 height 12
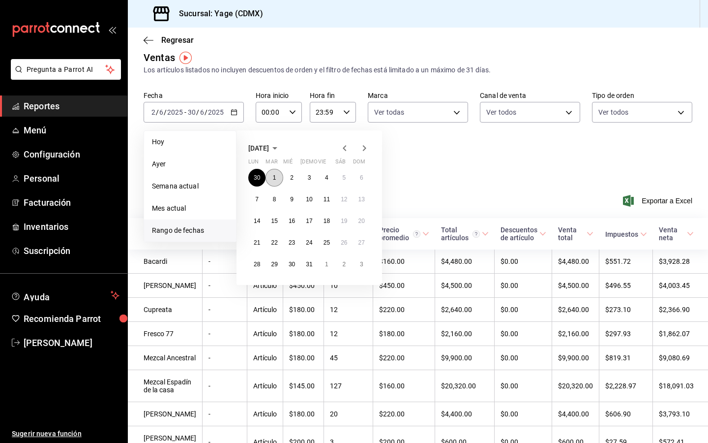
click at [275, 174] on abbr "1" at bounding box center [274, 177] width 3 height 7
click at [310, 261] on abbr "31" at bounding box center [309, 264] width 6 height 7
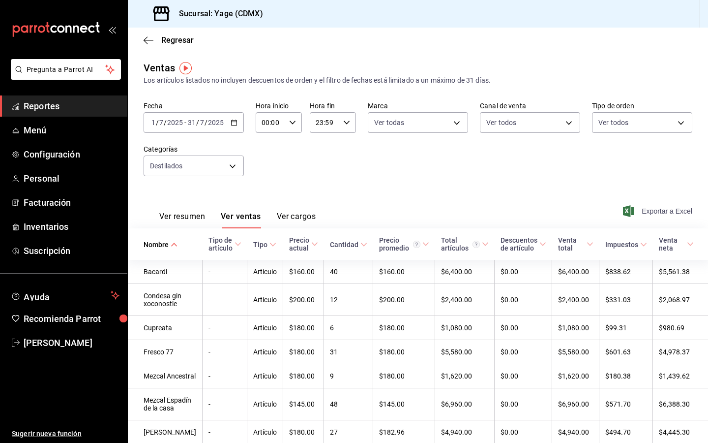
click at [658, 211] on span "Exportar a Excel" at bounding box center [658, 211] width 67 height 12
click at [234, 122] on icon "button" at bounding box center [234, 122] width 7 height 7
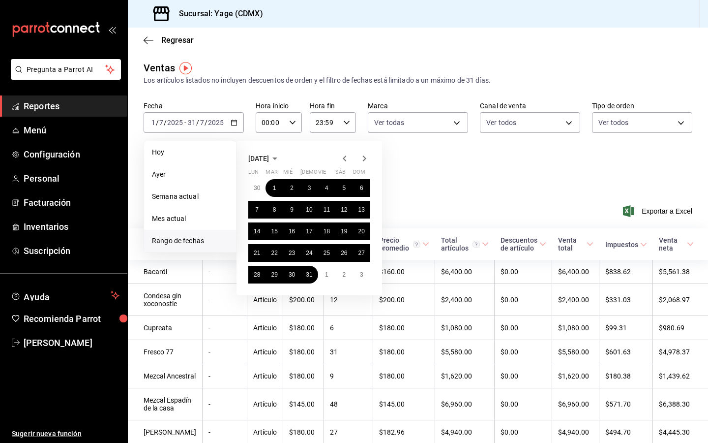
click at [365, 154] on icon "button" at bounding box center [364, 158] width 12 height 12
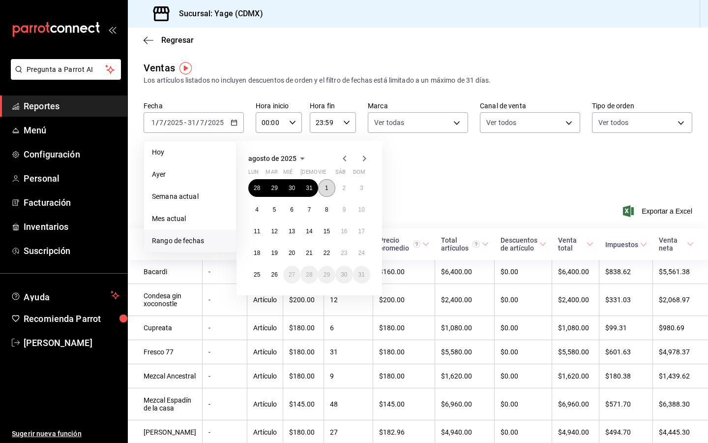
click at [323, 189] on button "1" at bounding box center [326, 188] width 17 height 18
click at [272, 274] on abbr "26" at bounding box center [274, 274] width 6 height 7
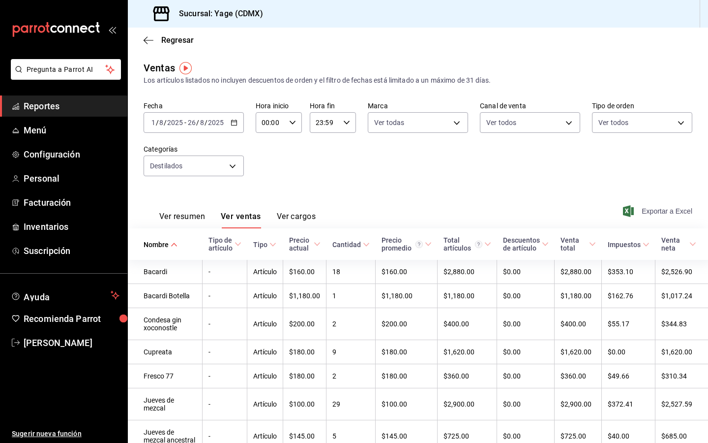
click at [653, 210] on span "Exportar a Excel" at bounding box center [658, 211] width 67 height 12
click at [581, 170] on div "Fecha 2025-08-01 1 / 8 / 2025 - 2025-08-26 26 / 8 / 2025 Hora inicio 00:00 Hora…" at bounding box center [418, 144] width 549 height 87
click at [203, 122] on input "8" at bounding box center [202, 122] width 5 height 8
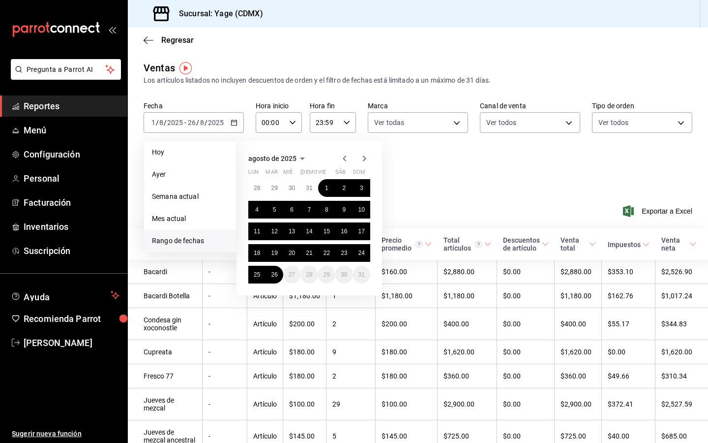
click at [344, 154] on icon "button" at bounding box center [345, 158] width 12 height 12
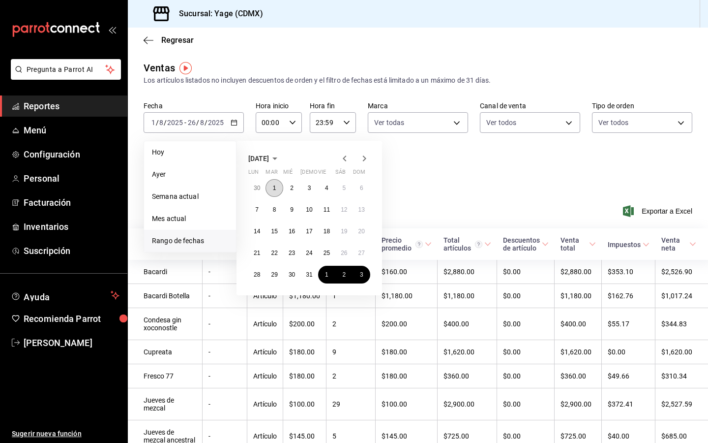
click at [276, 191] on button "1" at bounding box center [274, 188] width 17 height 18
click at [308, 275] on abbr "31" at bounding box center [309, 274] width 6 height 7
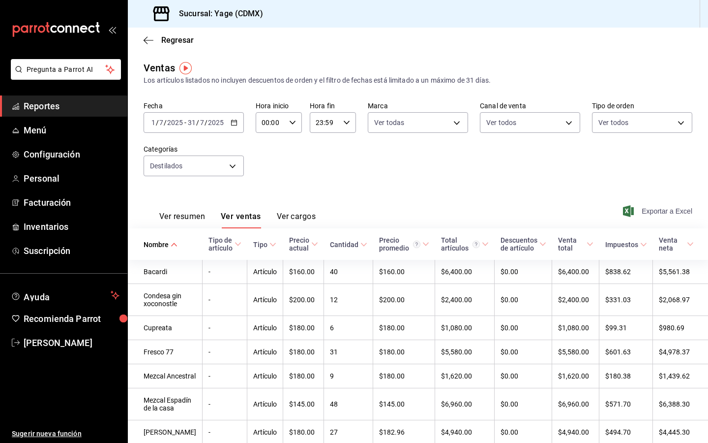
click at [657, 211] on span "Exportar a Excel" at bounding box center [658, 211] width 67 height 12
click at [235, 123] on icon "button" at bounding box center [234, 122] width 7 height 7
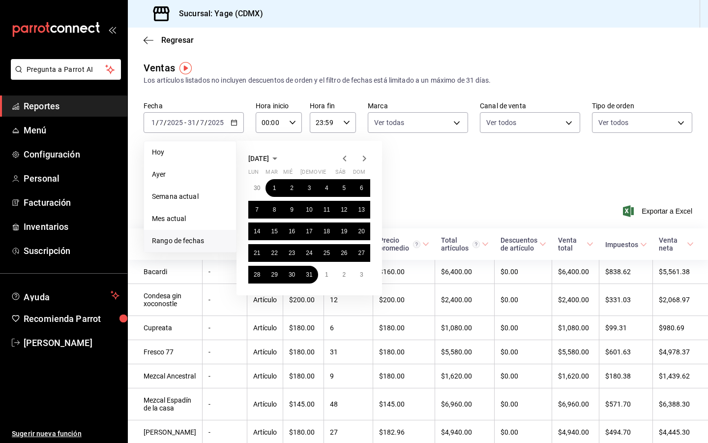
click at [363, 156] on icon "button" at bounding box center [364, 158] width 3 height 6
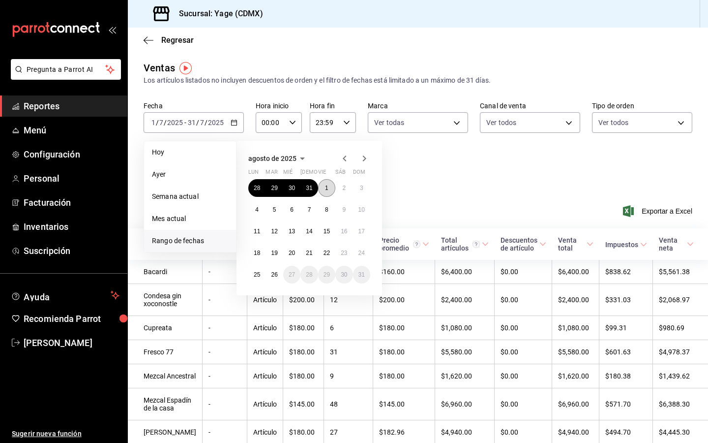
click at [328, 183] on button "1" at bounding box center [326, 188] width 17 height 18
click at [272, 271] on abbr "26" at bounding box center [274, 274] width 6 height 7
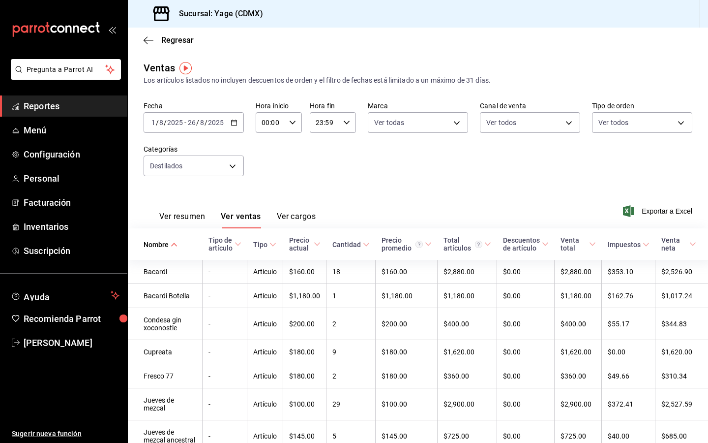
click at [235, 119] on icon "button" at bounding box center [234, 122] width 7 height 7
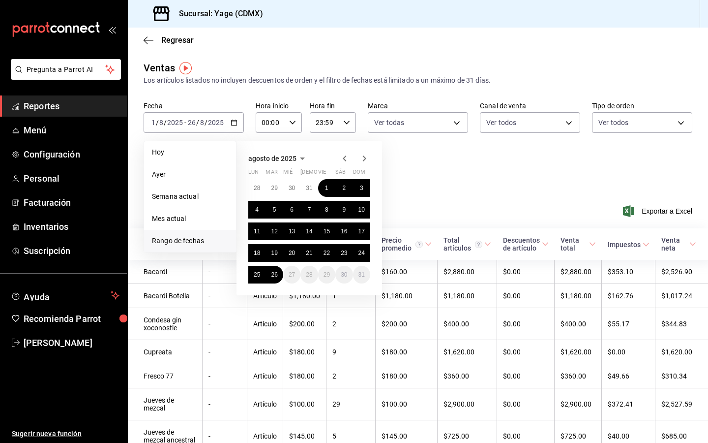
click at [343, 158] on icon "button" at bounding box center [345, 158] width 12 height 12
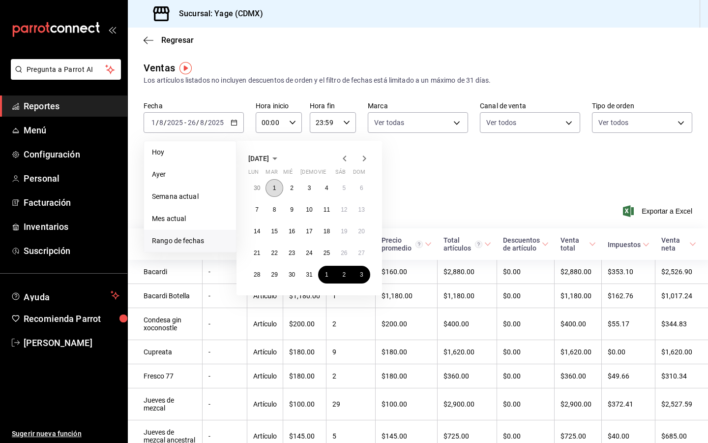
click at [272, 184] on button "1" at bounding box center [274, 188] width 17 height 18
click at [309, 276] on abbr "31" at bounding box center [309, 274] width 6 height 7
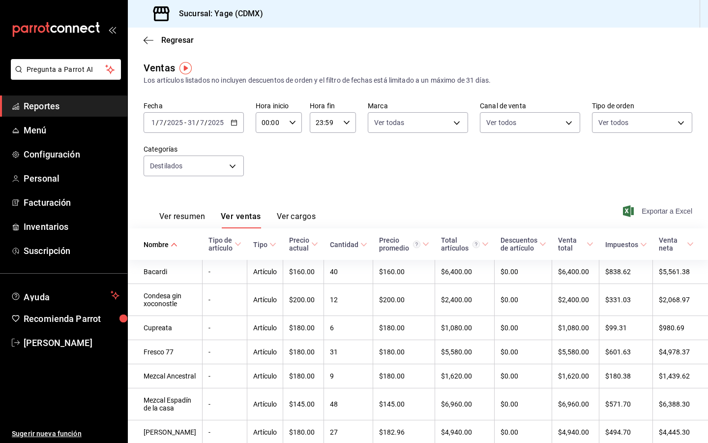
click at [658, 212] on span "Exportar a Excel" at bounding box center [658, 211] width 67 height 12
click at [236, 118] on div "2025-07-01 1 / 7 / 2025 - 2025-07-31 31 / 7 / 2025" at bounding box center [194, 122] width 100 height 21
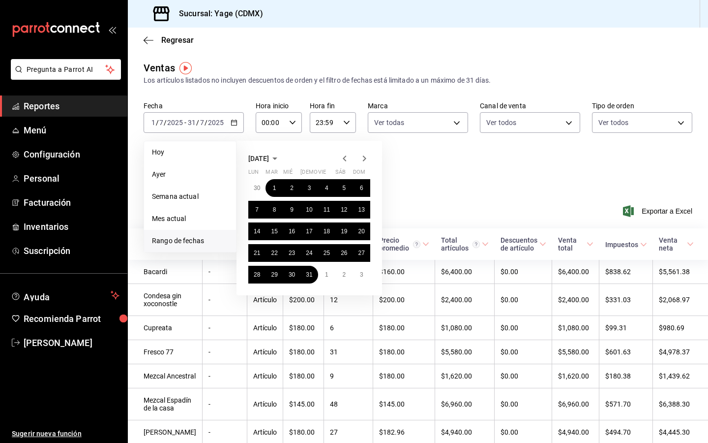
click at [364, 160] on icon "button" at bounding box center [364, 158] width 3 height 6
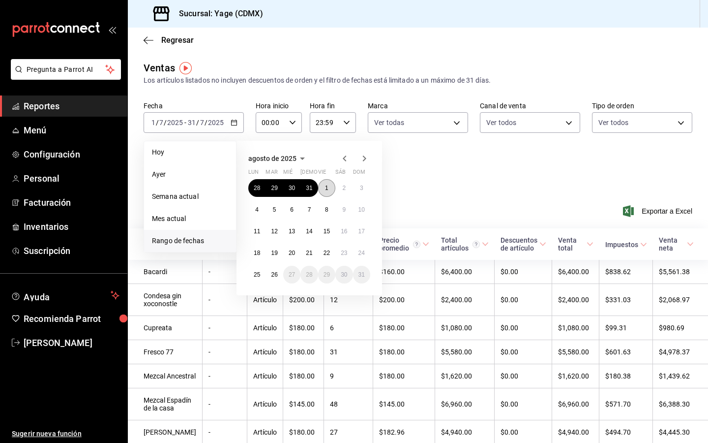
click at [328, 183] on button "1" at bounding box center [326, 188] width 17 height 18
click at [276, 271] on abbr "26" at bounding box center [274, 274] width 6 height 7
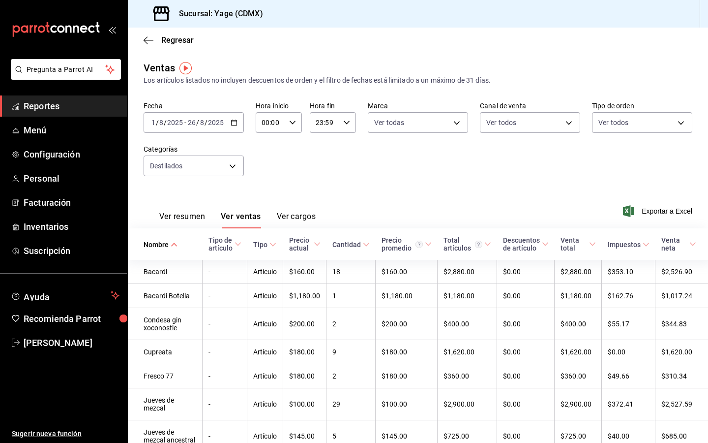
click at [679, 210] on span "Exportar a Excel" at bounding box center [658, 211] width 67 height 12
click at [219, 118] on input "2025" at bounding box center [215, 122] width 17 height 8
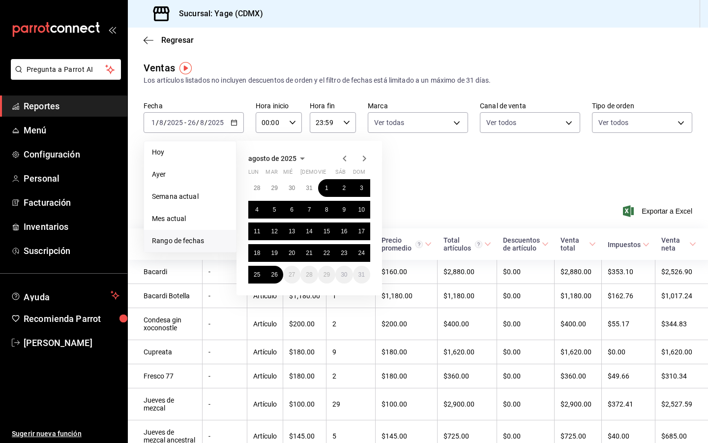
click at [342, 153] on icon "button" at bounding box center [345, 158] width 12 height 12
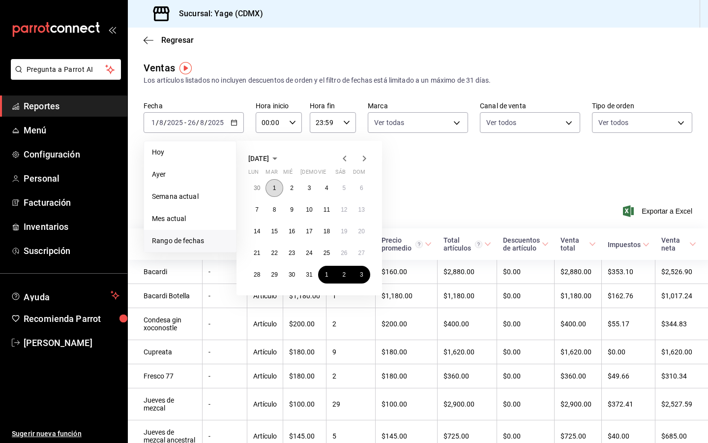
click at [276, 188] on button "1" at bounding box center [274, 188] width 17 height 18
click at [309, 271] on abbr "31" at bounding box center [309, 274] width 6 height 7
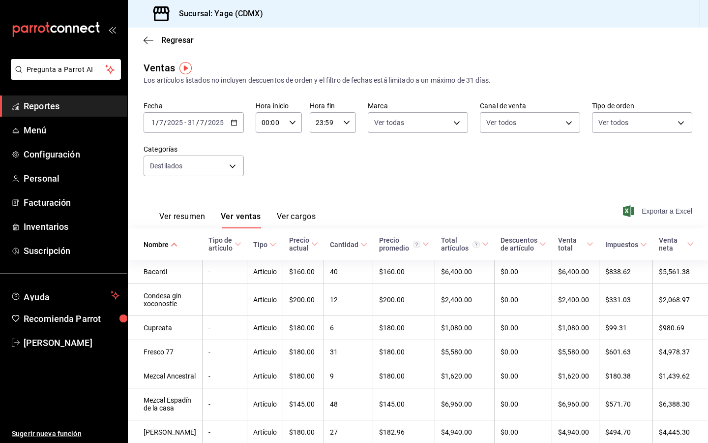
click at [630, 209] on icon "button" at bounding box center [628, 211] width 11 height 12
